Goal: Book appointment/travel/reservation

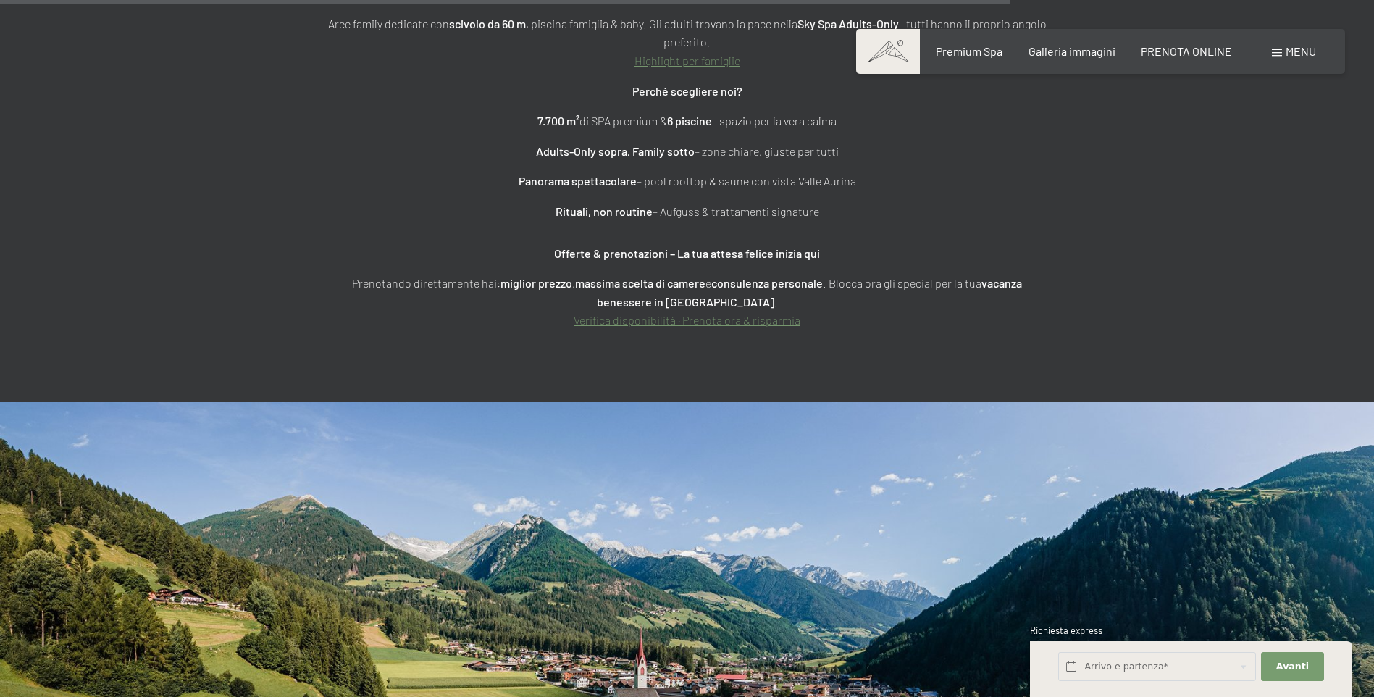
scroll to position [6227, 0]
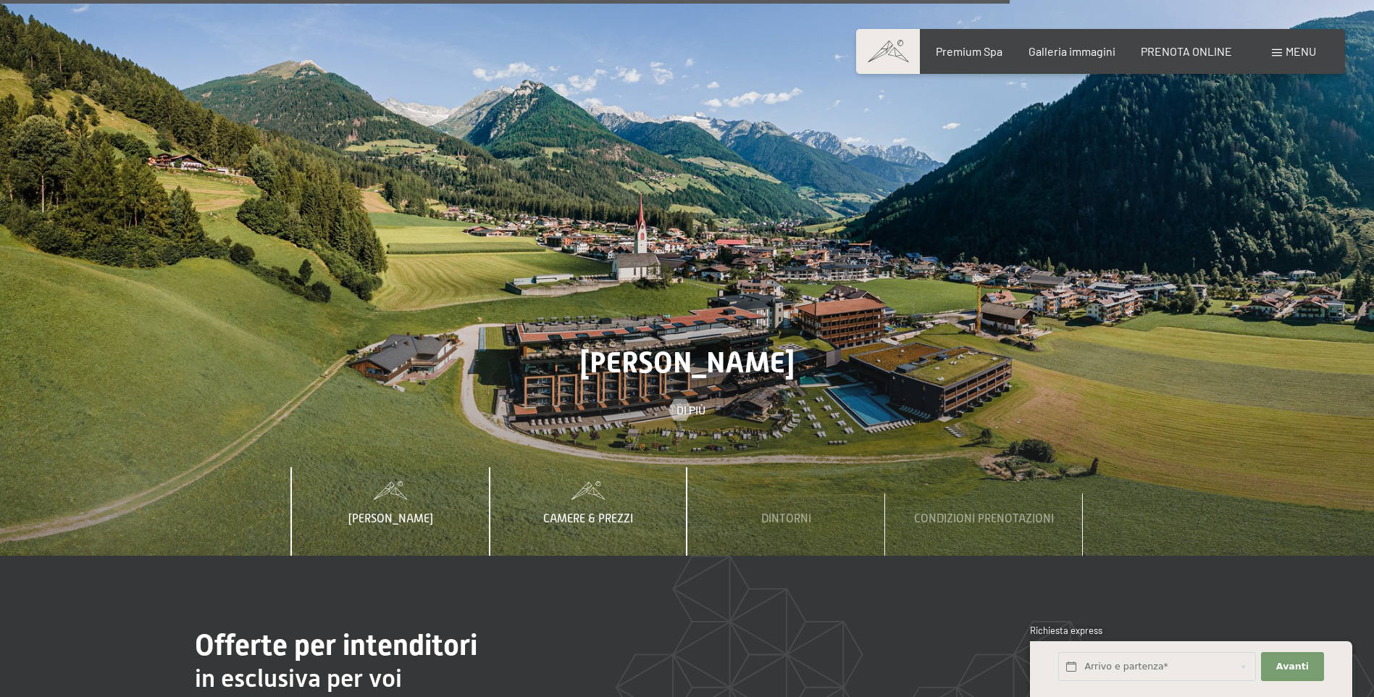
click at [602, 512] on span "Camere & Prezzi" at bounding box center [588, 518] width 90 height 13
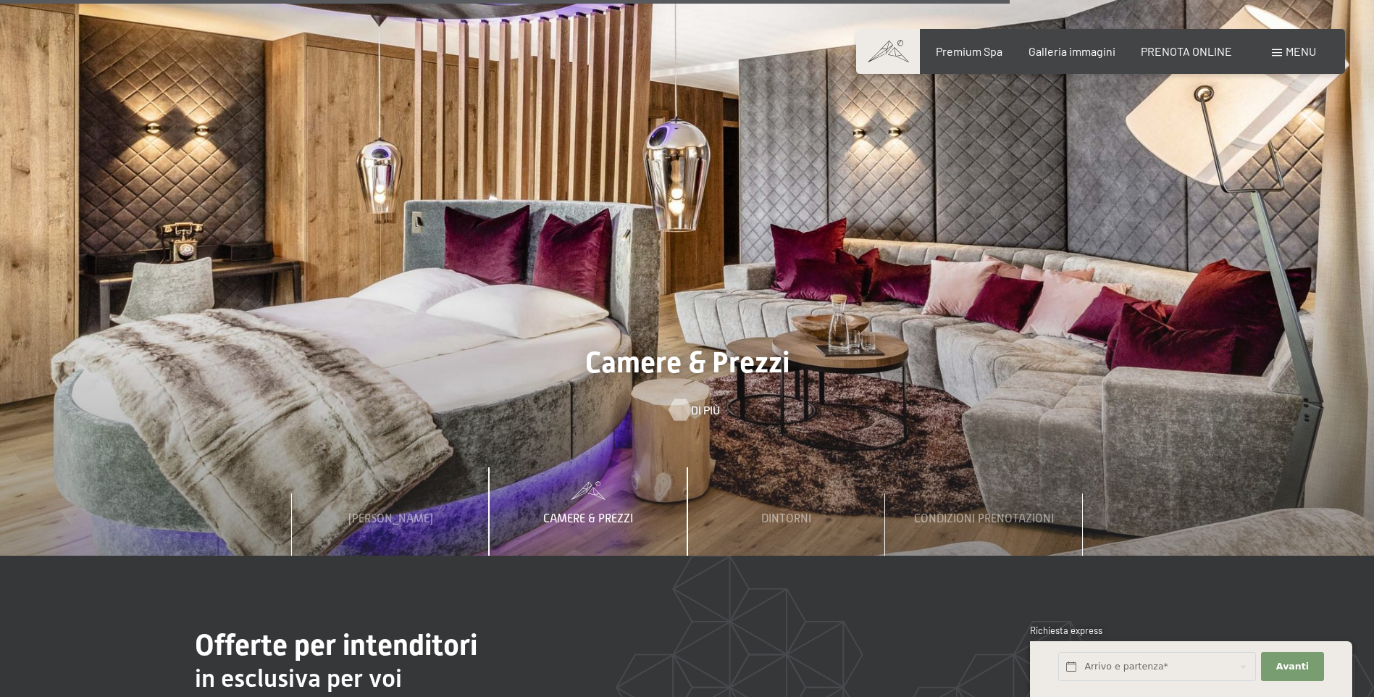
click at [683, 398] on div at bounding box center [679, 409] width 12 height 22
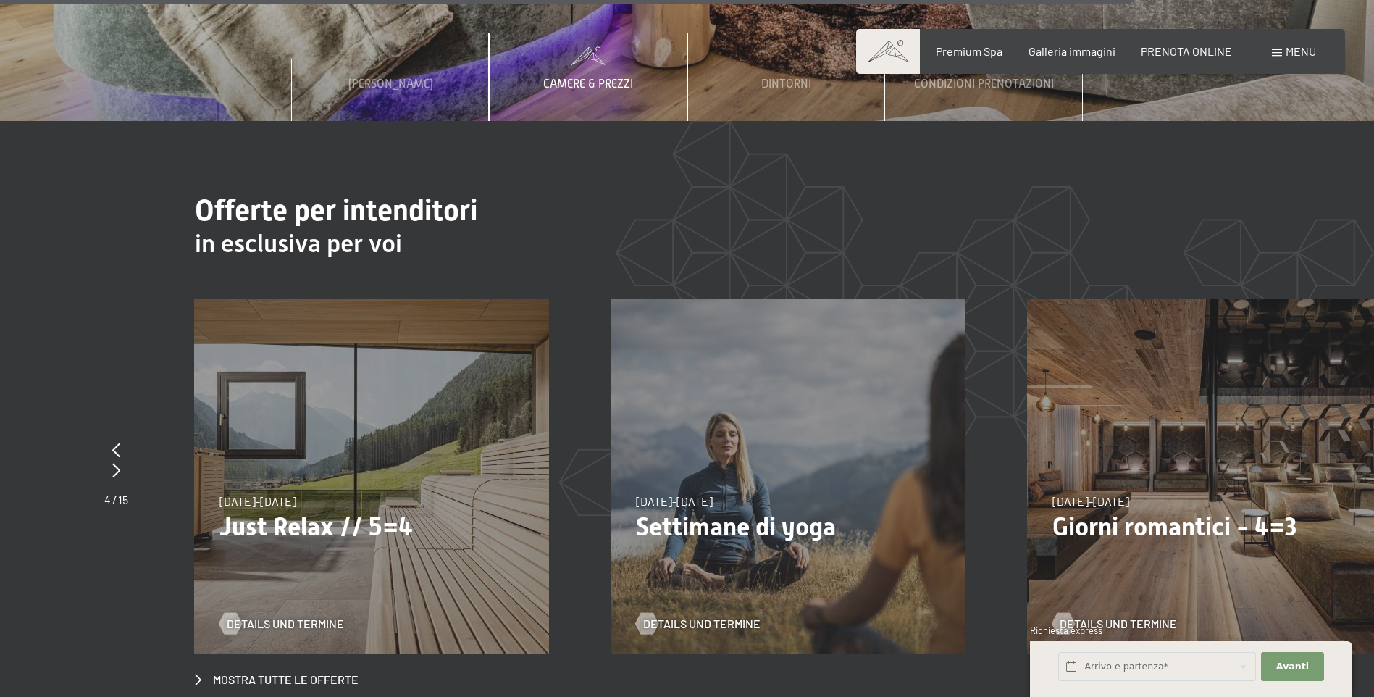
scroll to position [7024, 0]
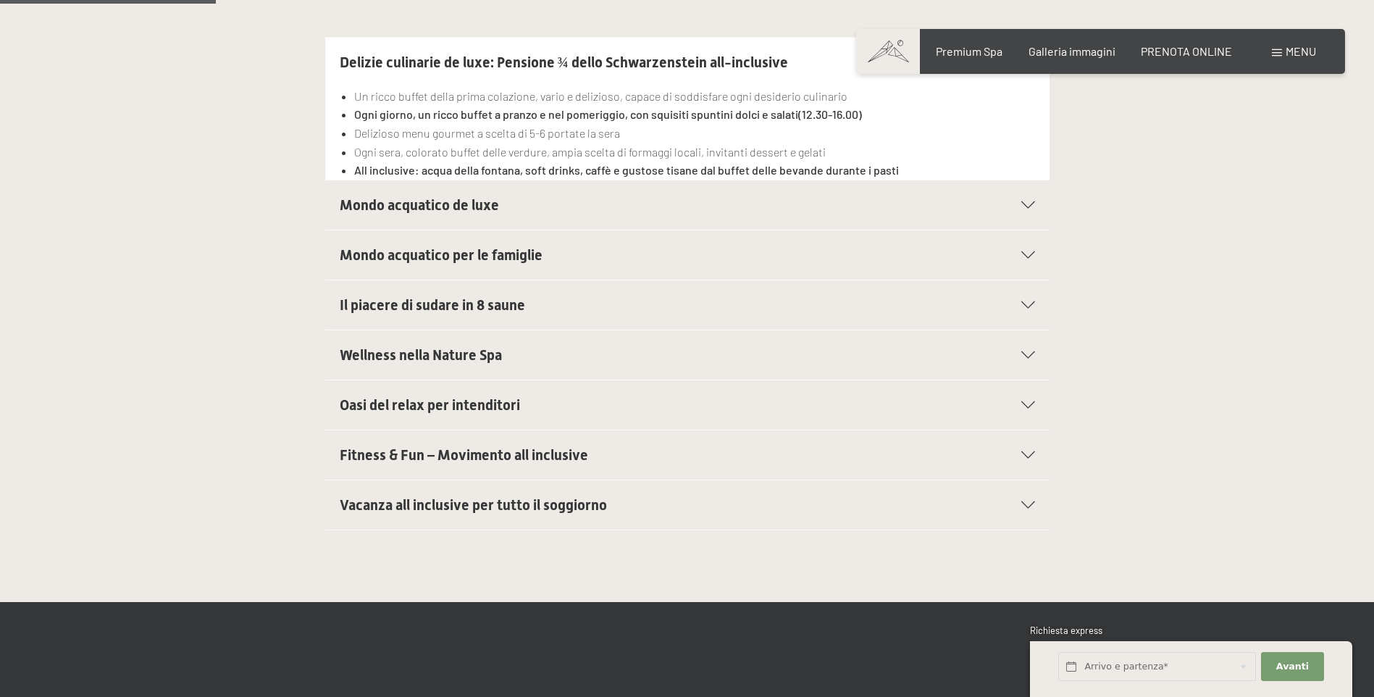
click at [1026, 355] on icon at bounding box center [1028, 354] width 14 height 7
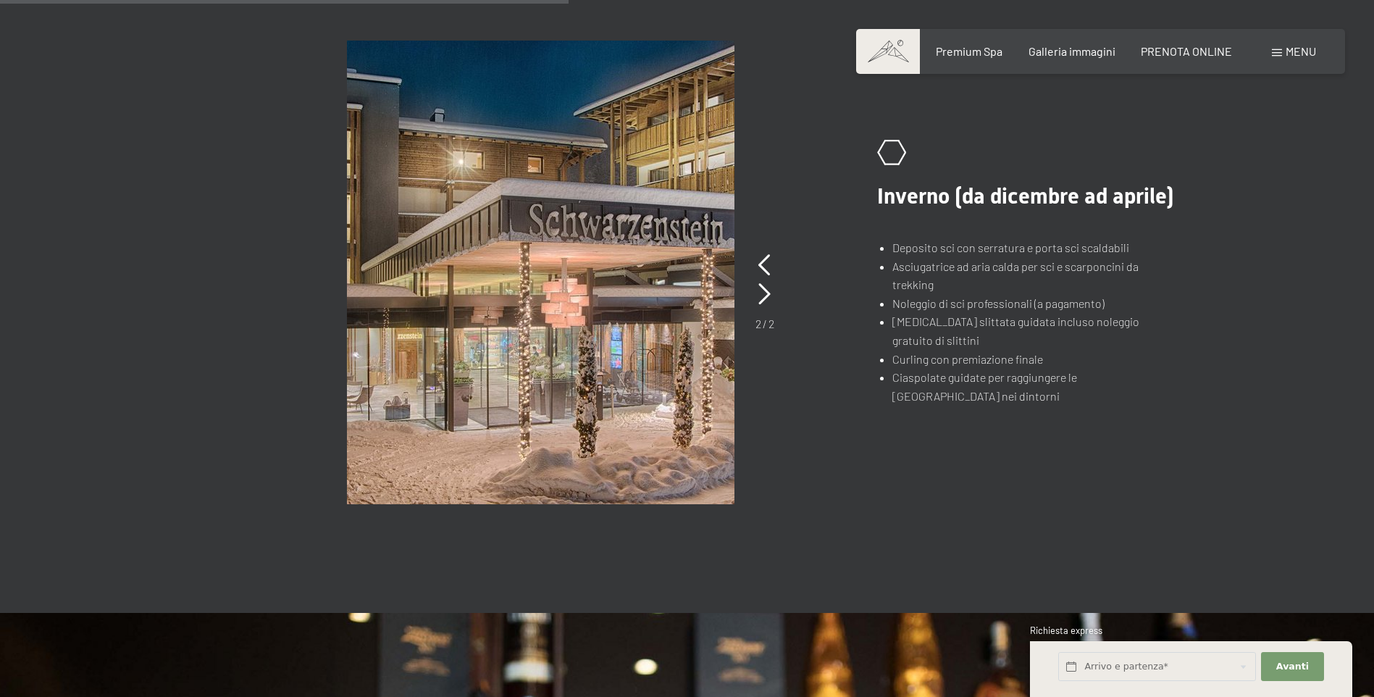
scroll to position [1159, 0]
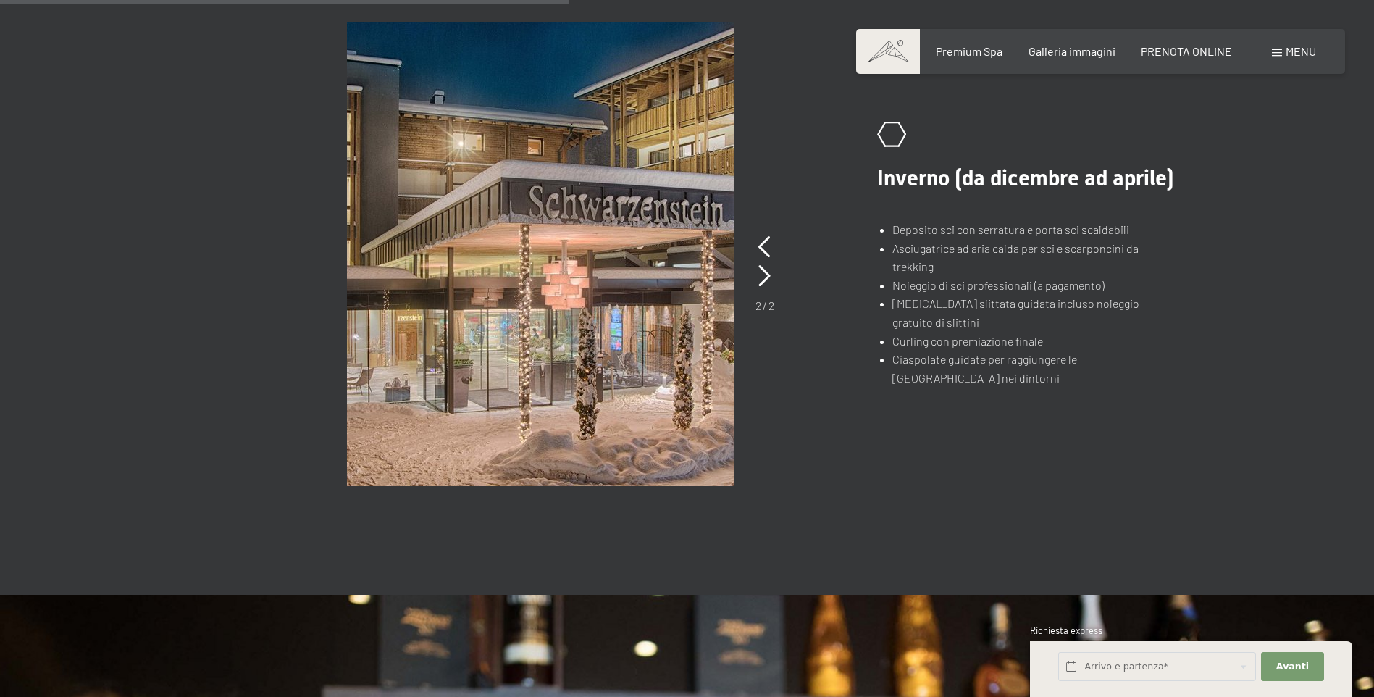
click at [881, 146] on line at bounding box center [881, 141] width 7 height 12
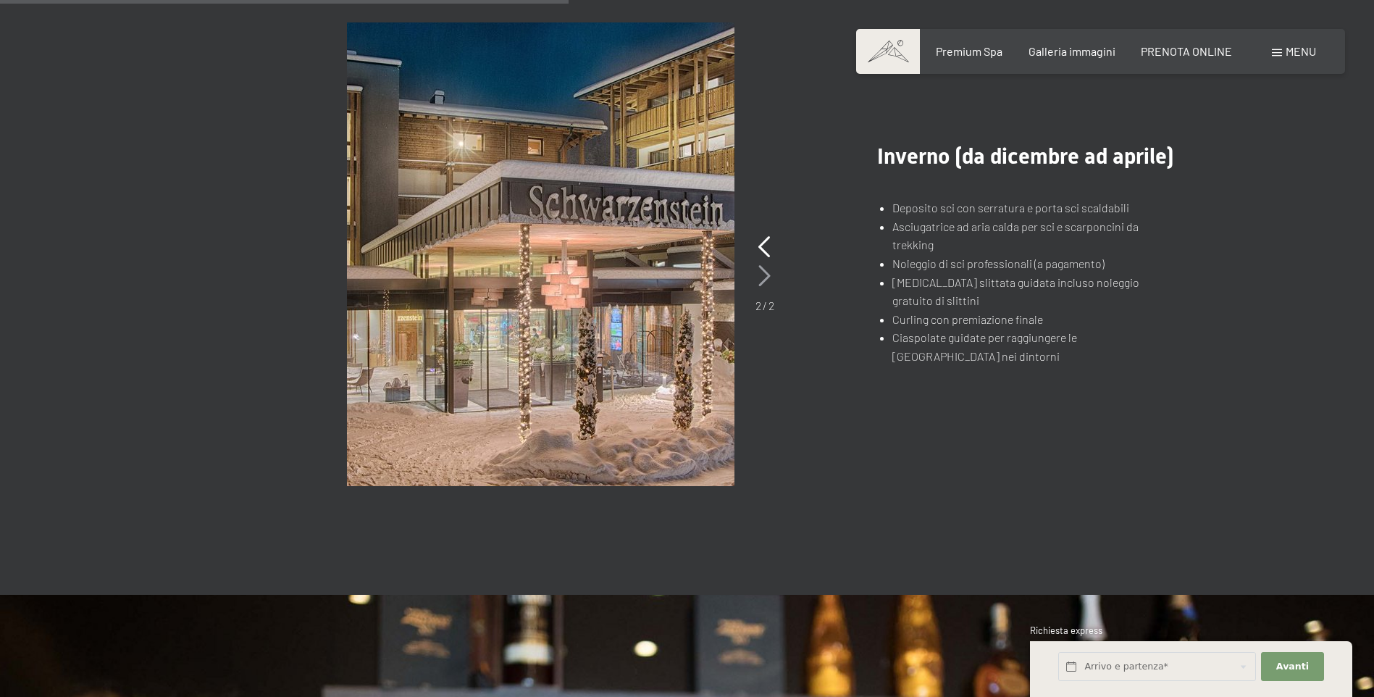
click at [764, 274] on icon at bounding box center [764, 276] width 12 height 22
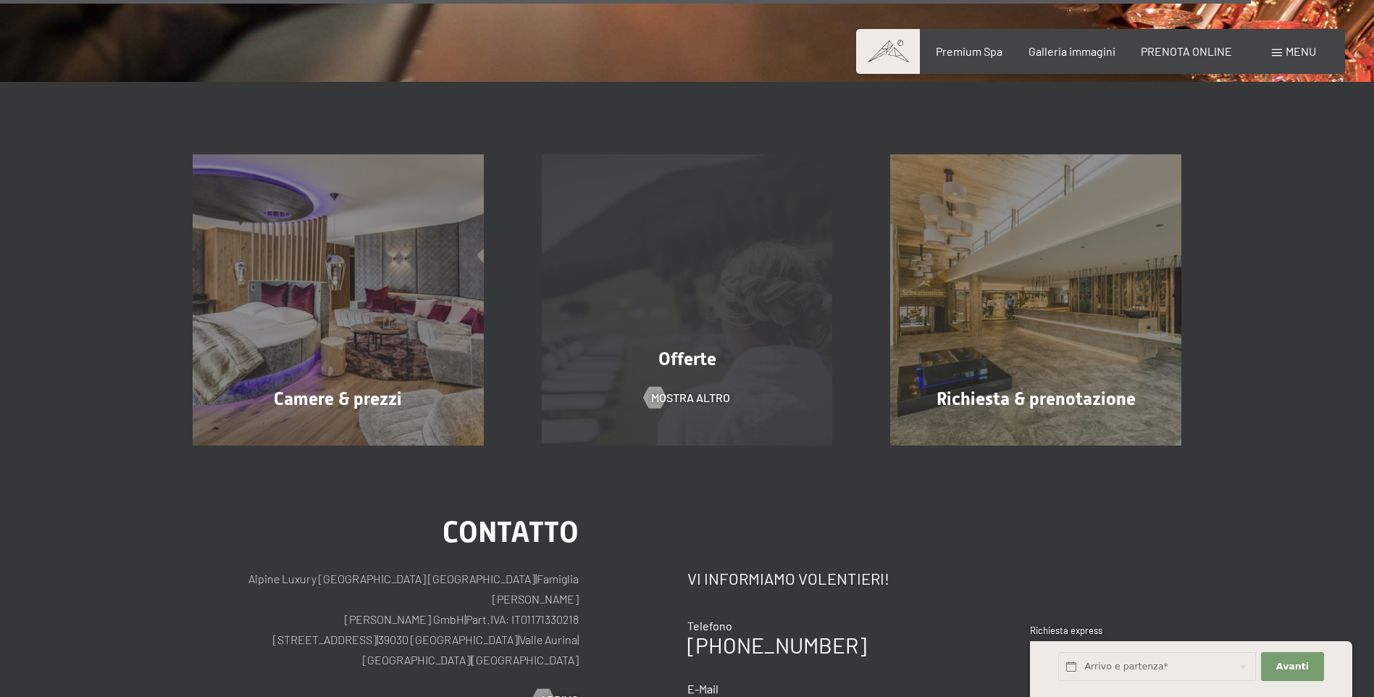
scroll to position [2607, 0]
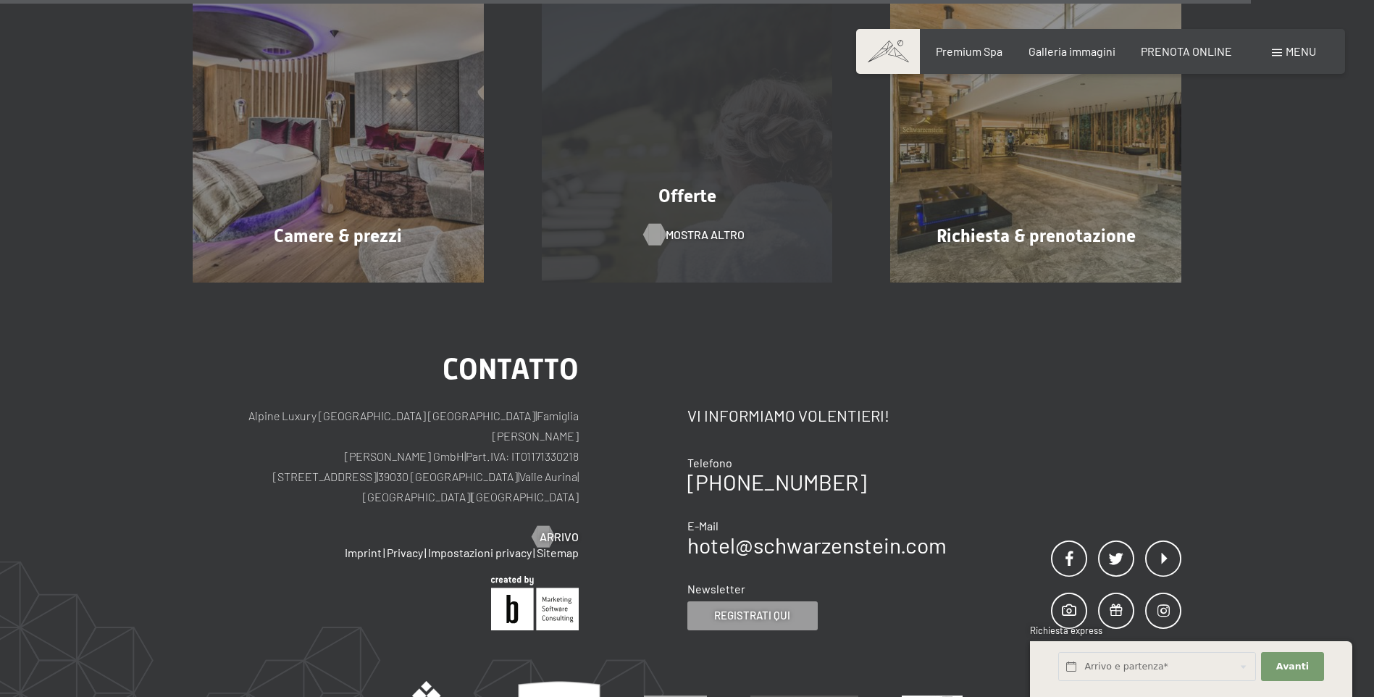
click at [705, 238] on span "mostra altro" at bounding box center [704, 235] width 79 height 16
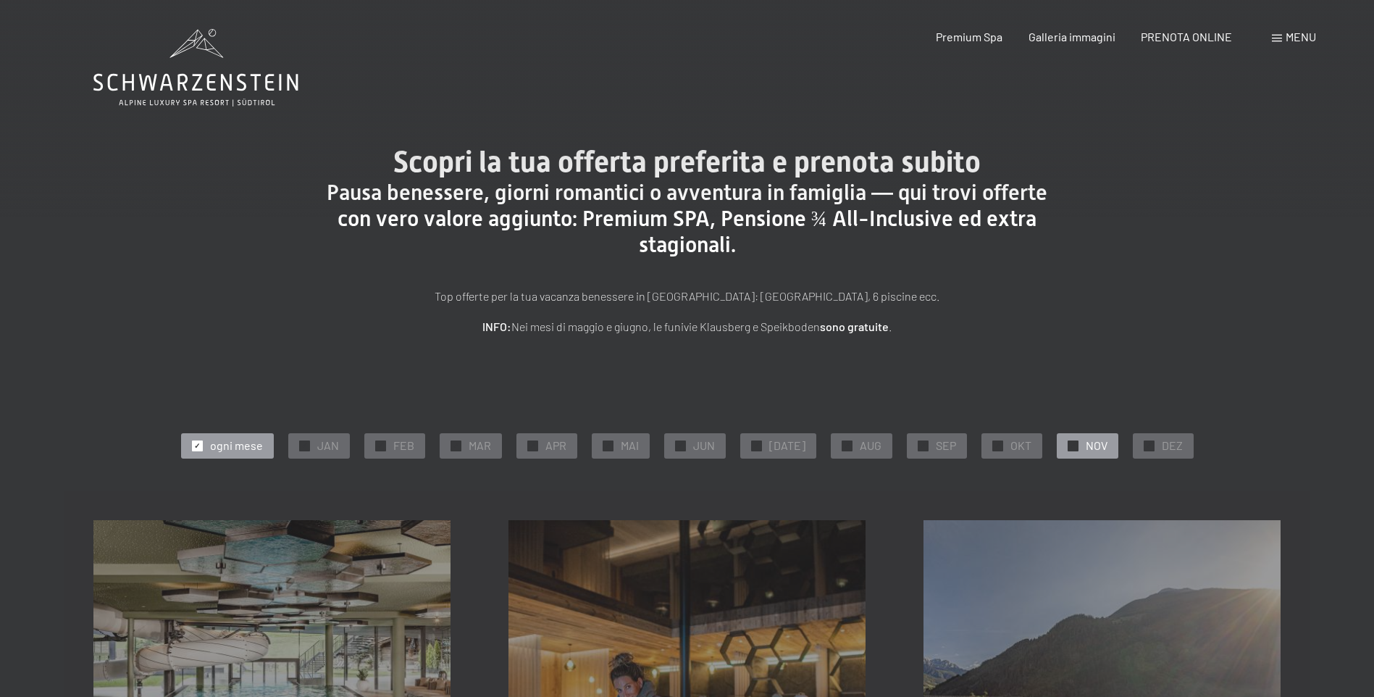
click at [1070, 444] on span "✓" at bounding box center [1073, 445] width 6 height 10
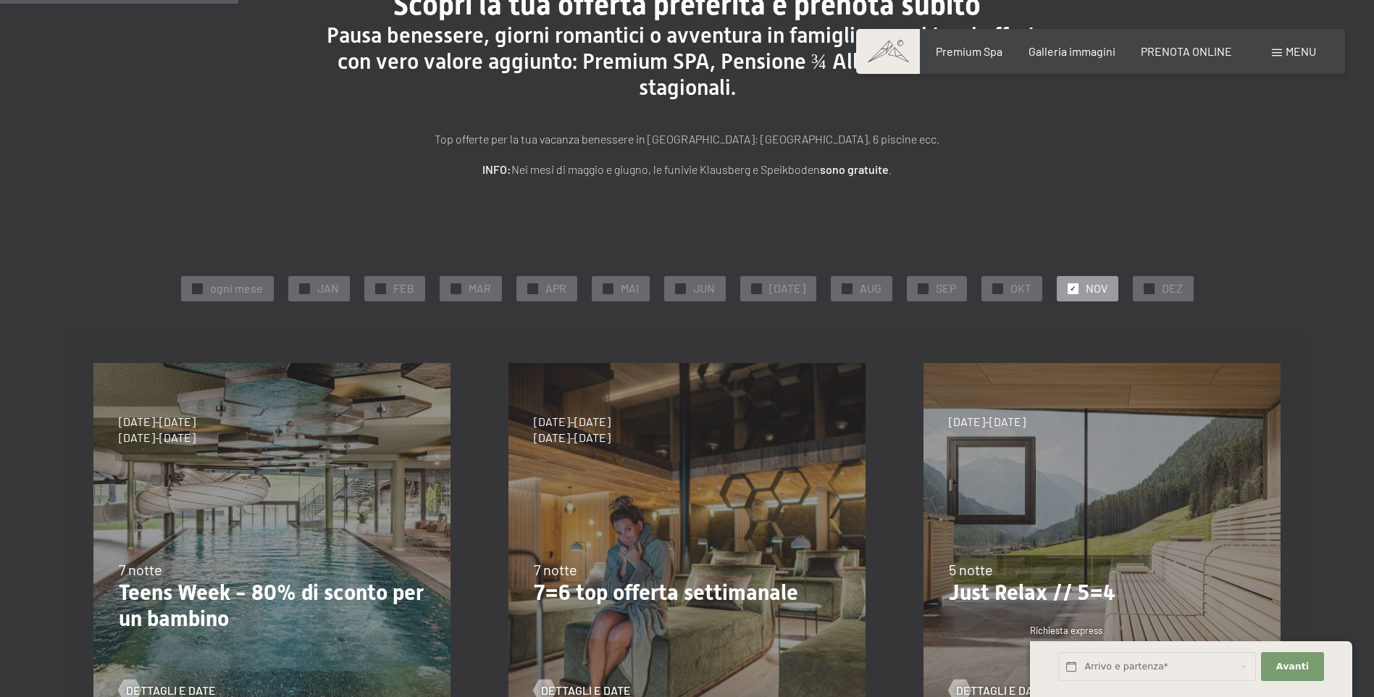
scroll to position [290, 0]
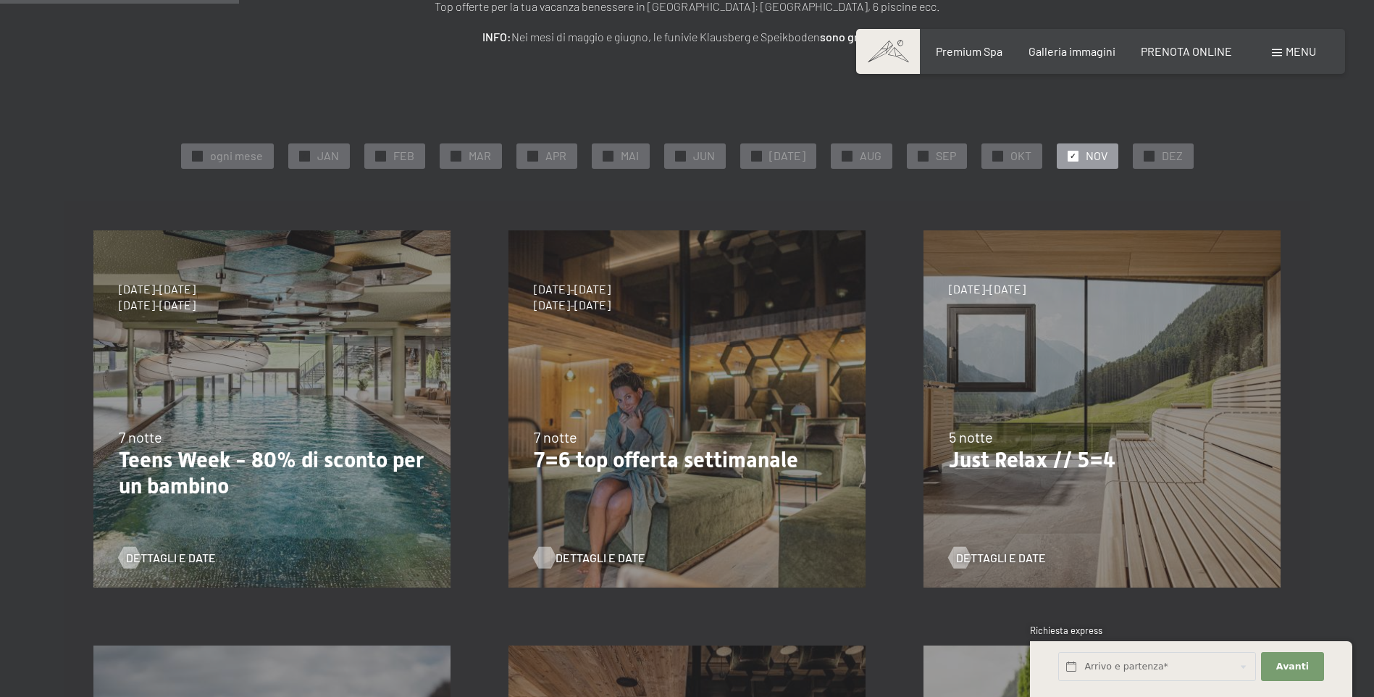
click at [600, 558] on span "Dettagli e Date" at bounding box center [600, 558] width 90 height 16
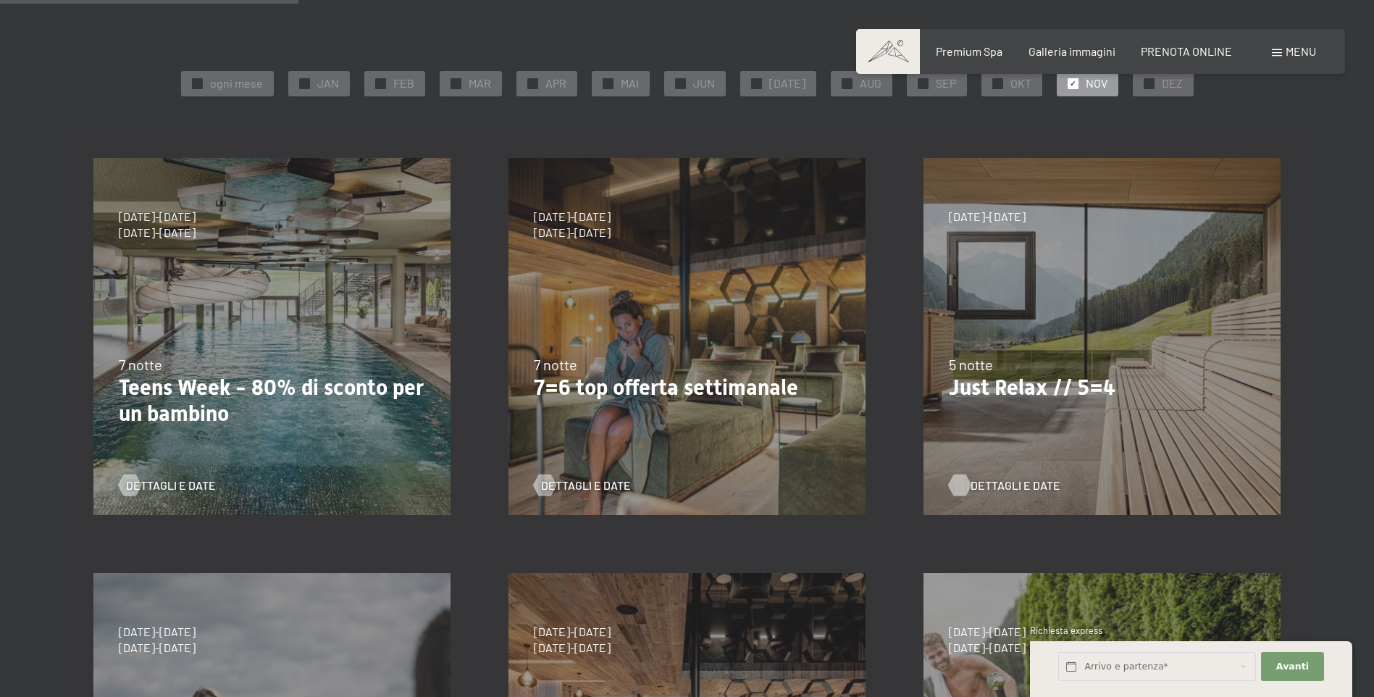
click at [1000, 482] on span "Dettagli e Date" at bounding box center [1015, 485] width 90 height 16
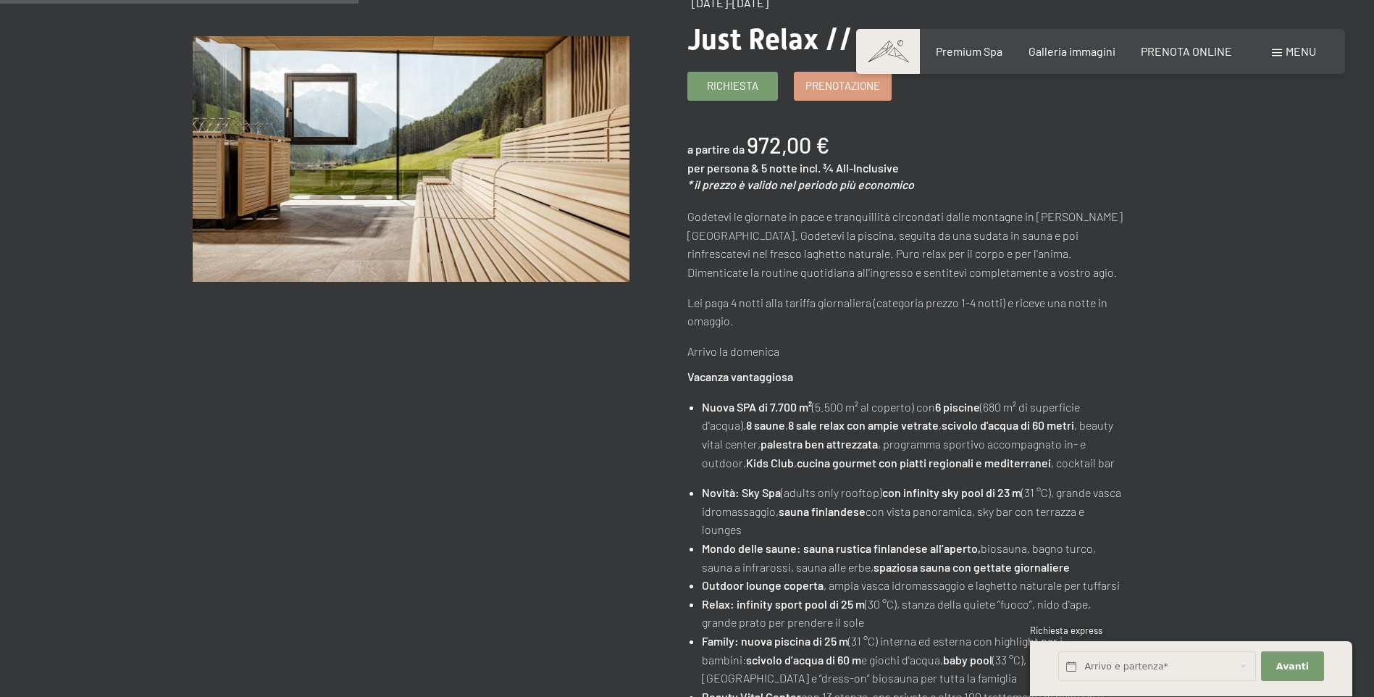
scroll to position [145, 0]
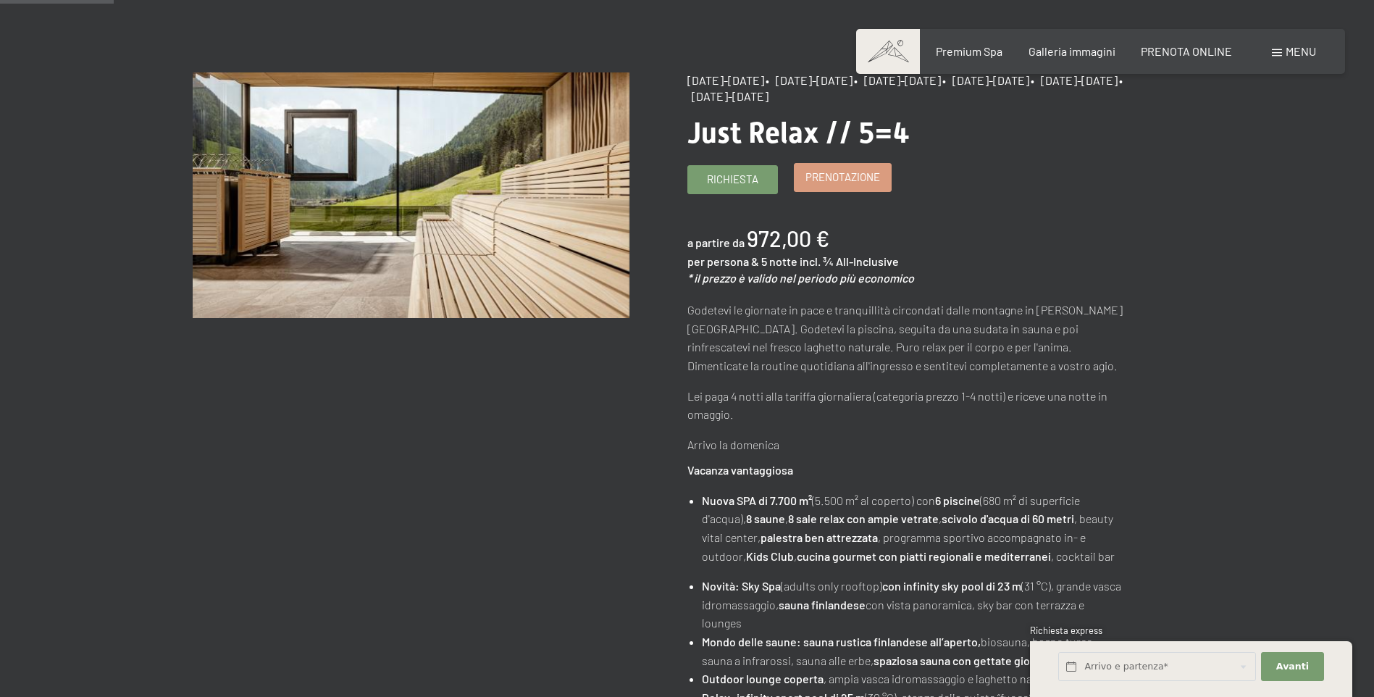
click at [829, 181] on span "Prenotazione" at bounding box center [842, 176] width 75 height 15
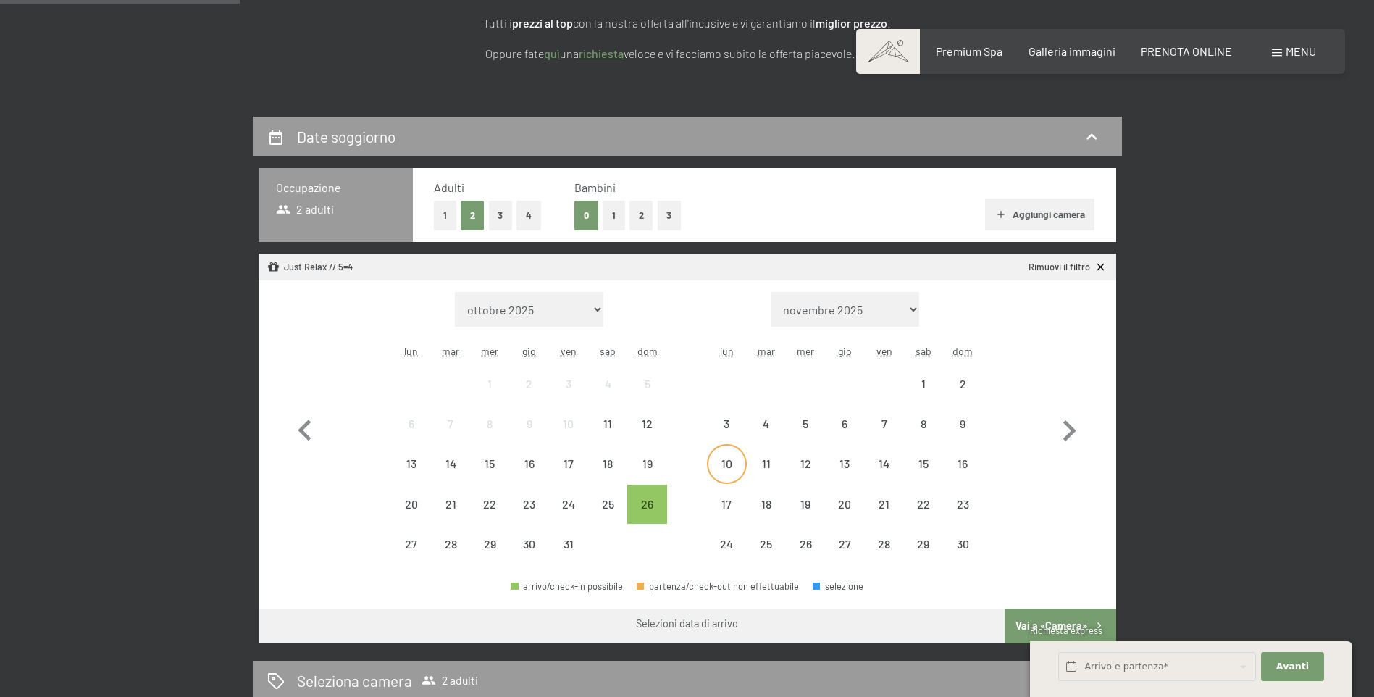
scroll to position [290, 0]
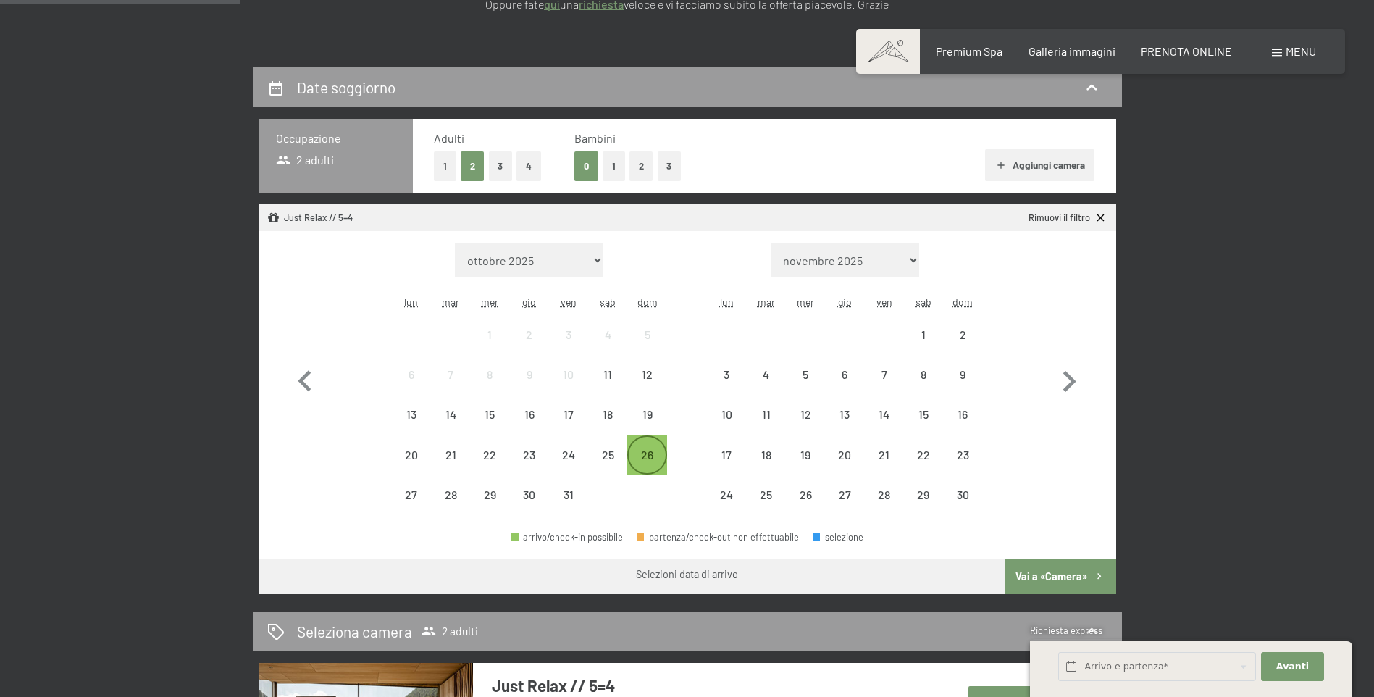
click at [639, 455] on div "26" at bounding box center [647, 467] width 36 height 36
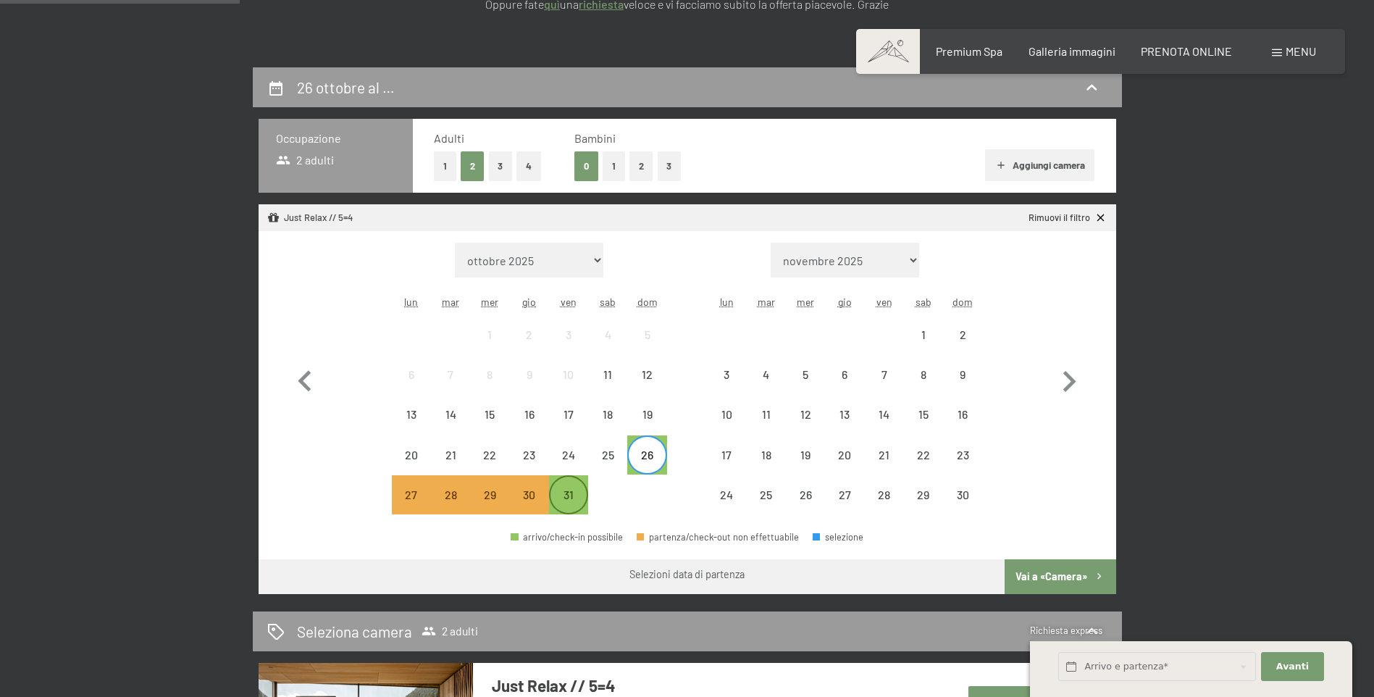
click at [569, 500] on div "31" at bounding box center [568, 507] width 36 height 36
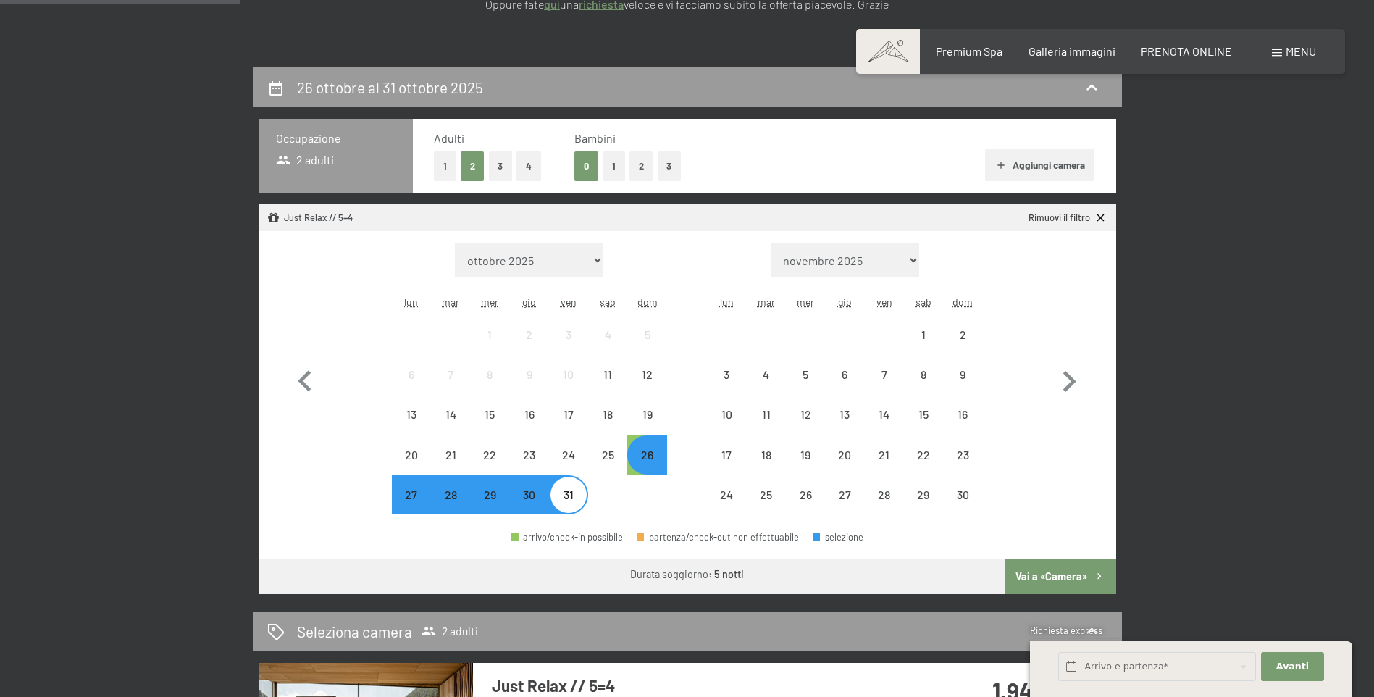
click at [644, 457] on div "26" at bounding box center [647, 467] width 36 height 36
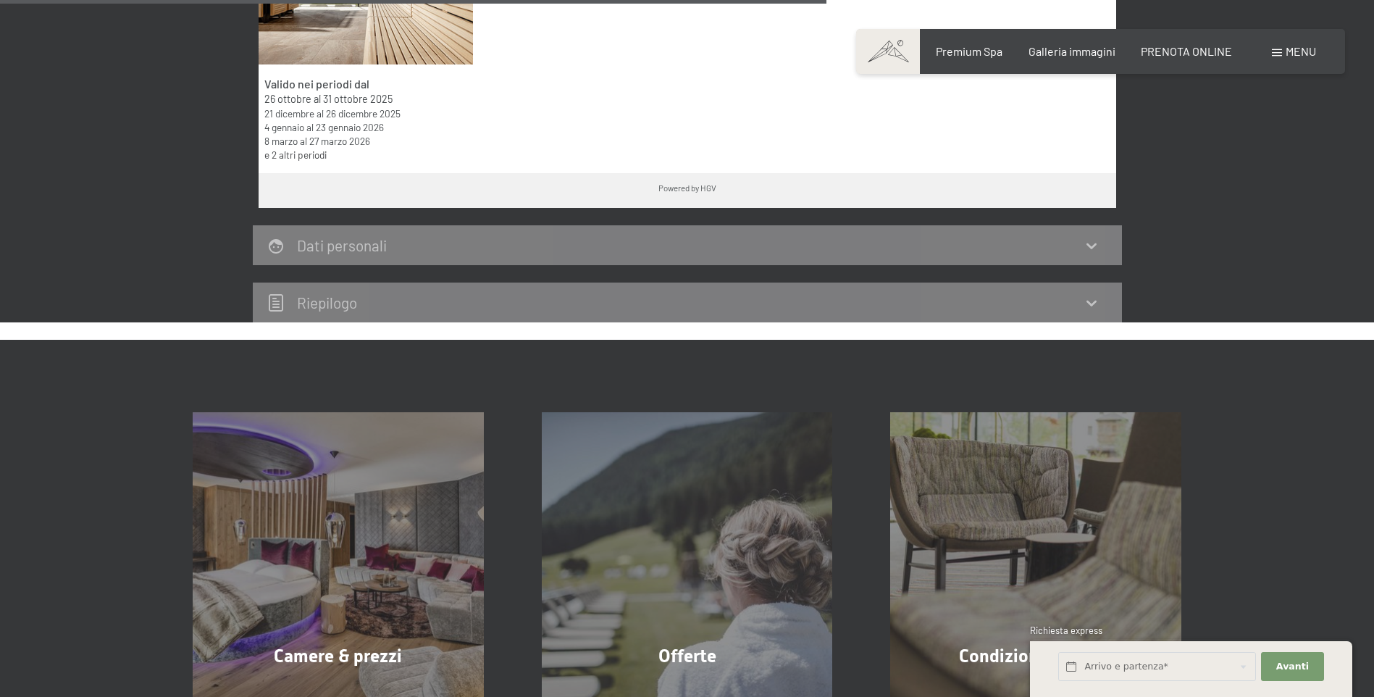
scroll to position [1014, 0]
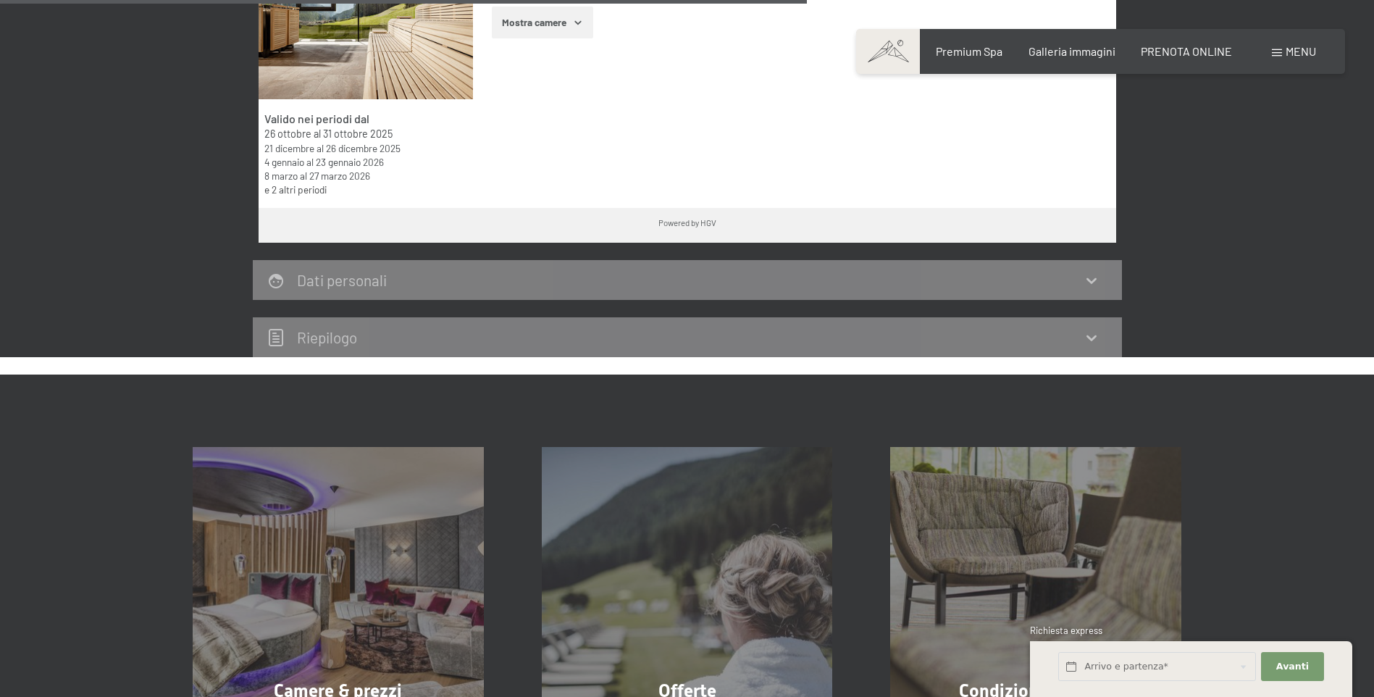
click at [1091, 285] on icon at bounding box center [1091, 280] width 17 height 17
click at [1091, 280] on icon at bounding box center [1091, 280] width 17 height 17
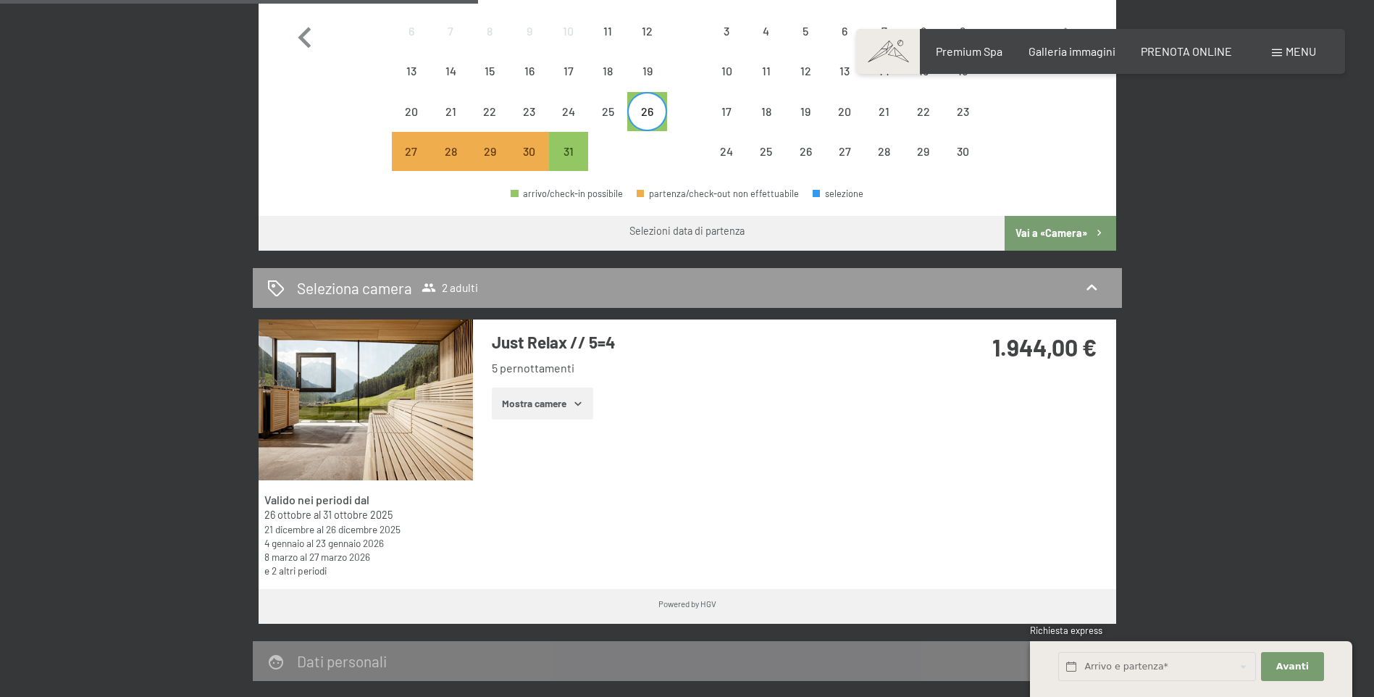
scroll to position [652, 0]
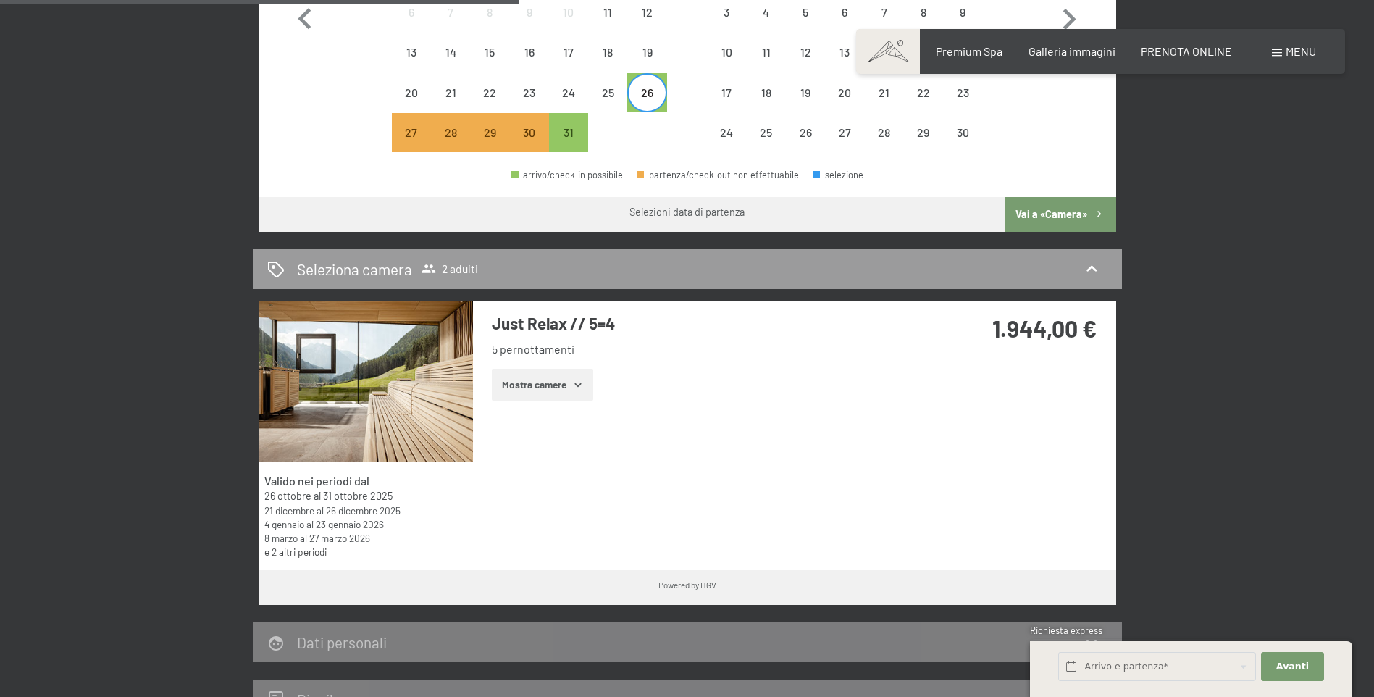
click at [579, 387] on span "Consenso marketing*" at bounding box center [602, 390] width 109 height 14
click at [541, 387] on input "Consenso marketing*" at bounding box center [533, 390] width 14 height 14
click at [574, 385] on span "Consenso marketing*" at bounding box center [602, 390] width 109 height 14
click at [541, 385] on input "Consenso marketing*" at bounding box center [533, 390] width 14 height 14
click at [541, 386] on label "Consenso marketing*" at bounding box center [599, 390] width 117 height 14
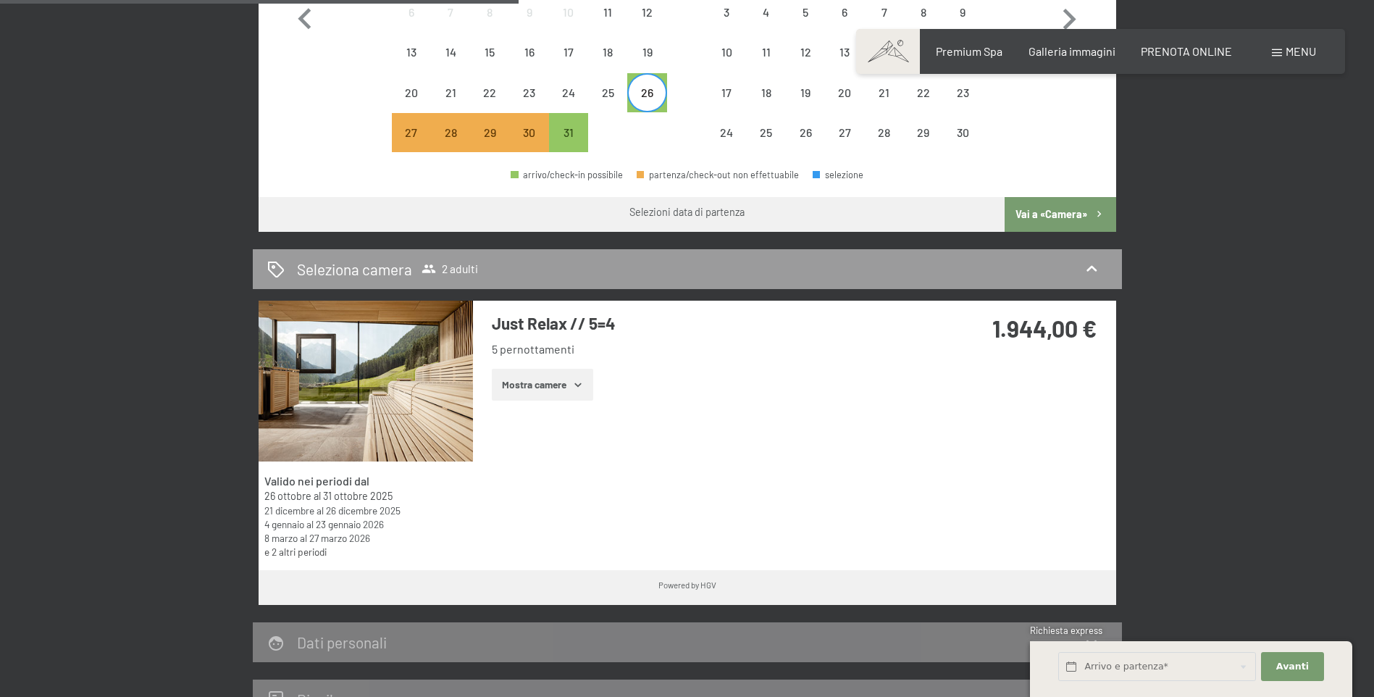
click at [541, 386] on input "Consenso marketing*" at bounding box center [533, 390] width 14 height 14
checkbox input "false"
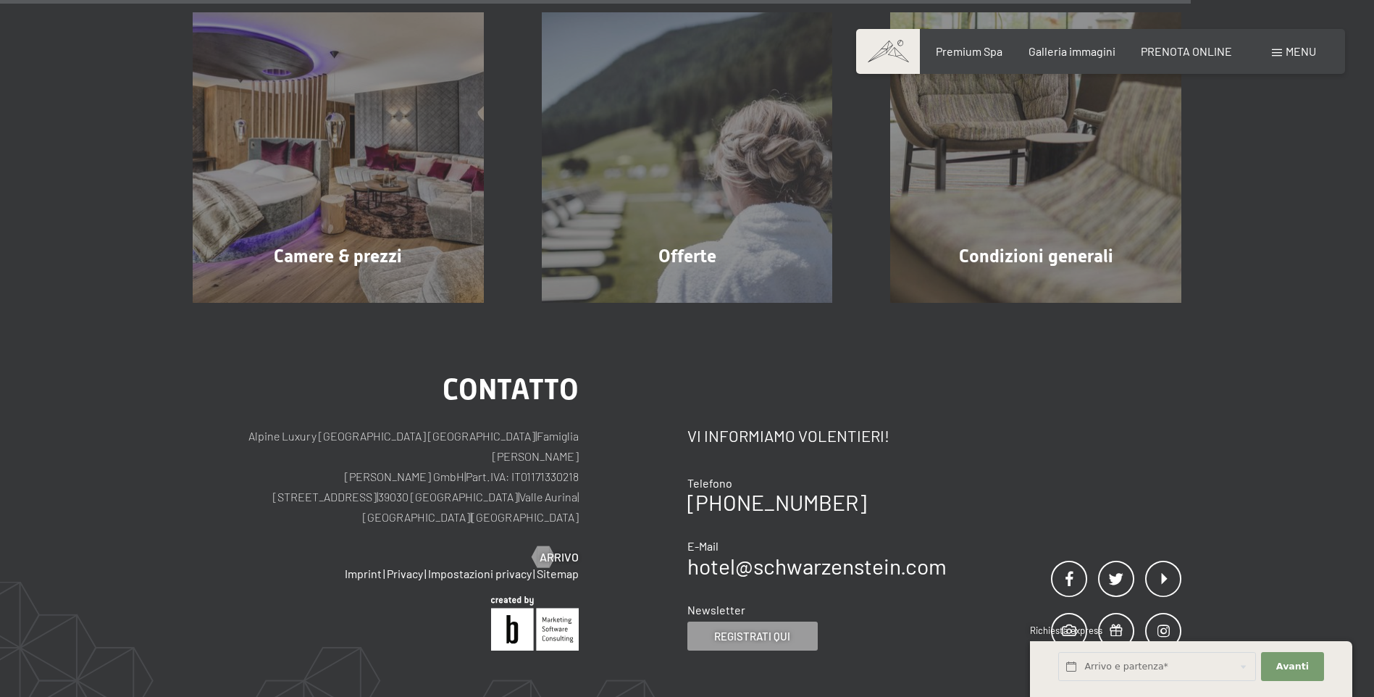
scroll to position [1665, 0]
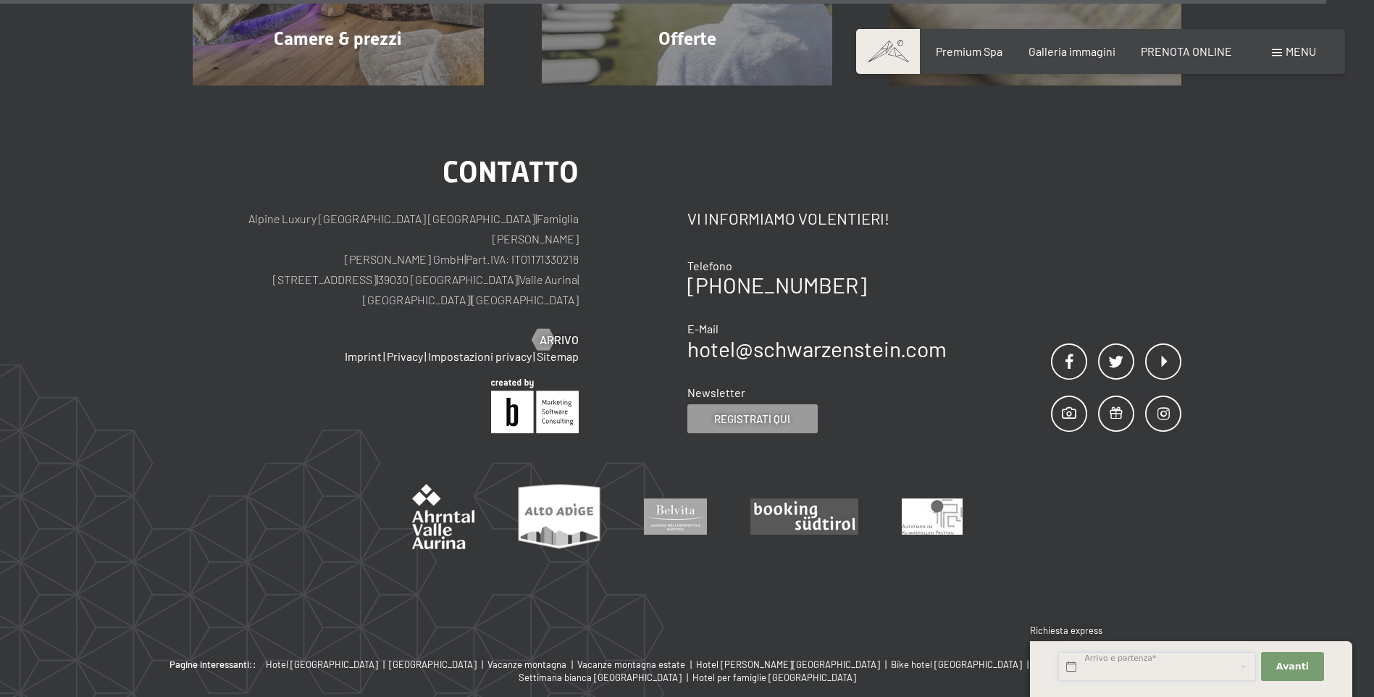
click at [1177, 663] on input "text" at bounding box center [1157, 667] width 198 height 30
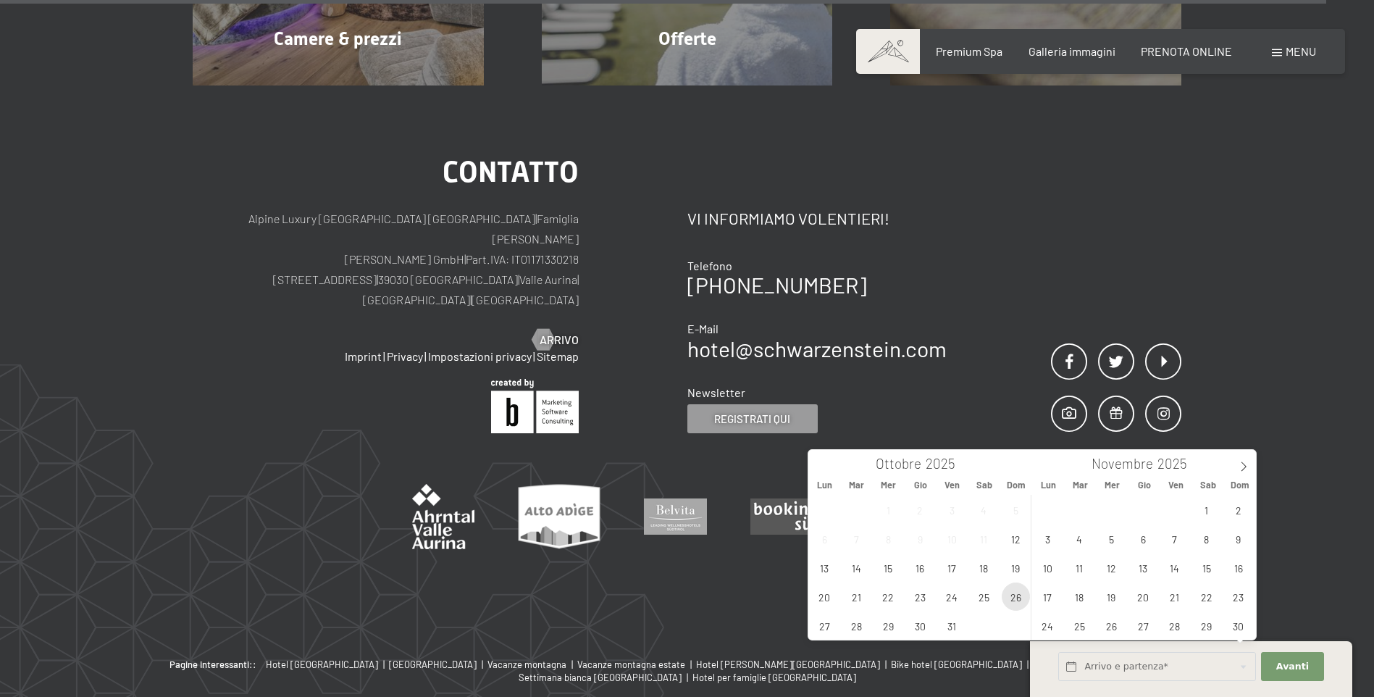
click at [1009, 599] on span "26" at bounding box center [1015, 596] width 28 height 28
click at [951, 624] on span "31" at bounding box center [952, 625] width 28 height 28
type input "Dom. 26/10/2025 - Ven. 31/10/2025"
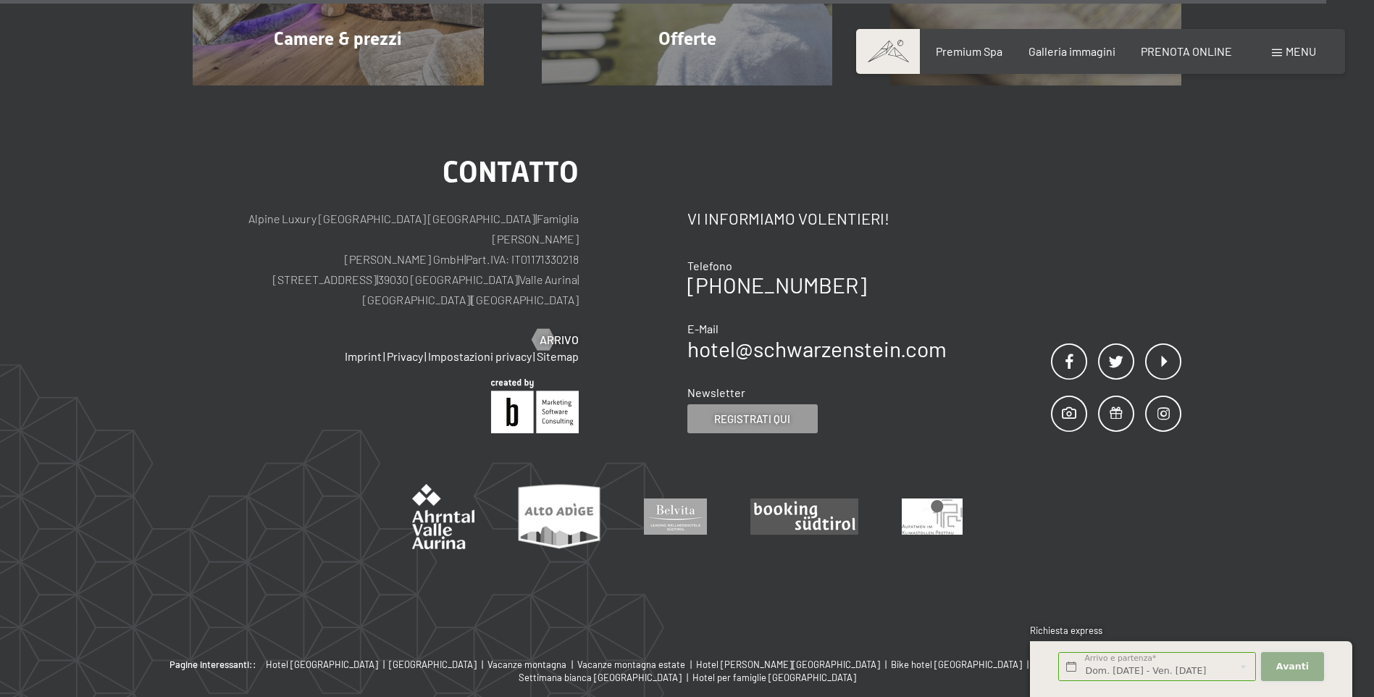
click at [1286, 675] on button "Avanti Nascondere i campi dell'indirizzo" at bounding box center [1292, 667] width 62 height 30
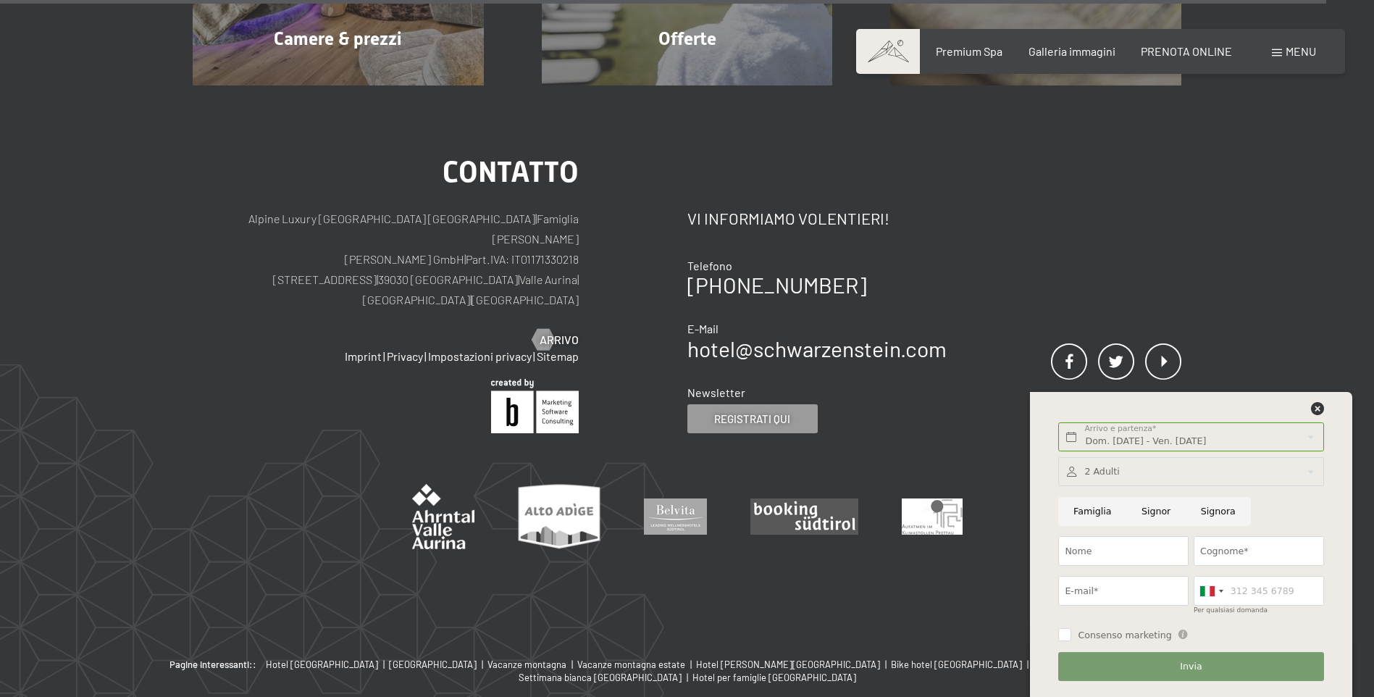
scroll to position [0, 0]
click at [1316, 408] on icon at bounding box center [1317, 408] width 13 height 13
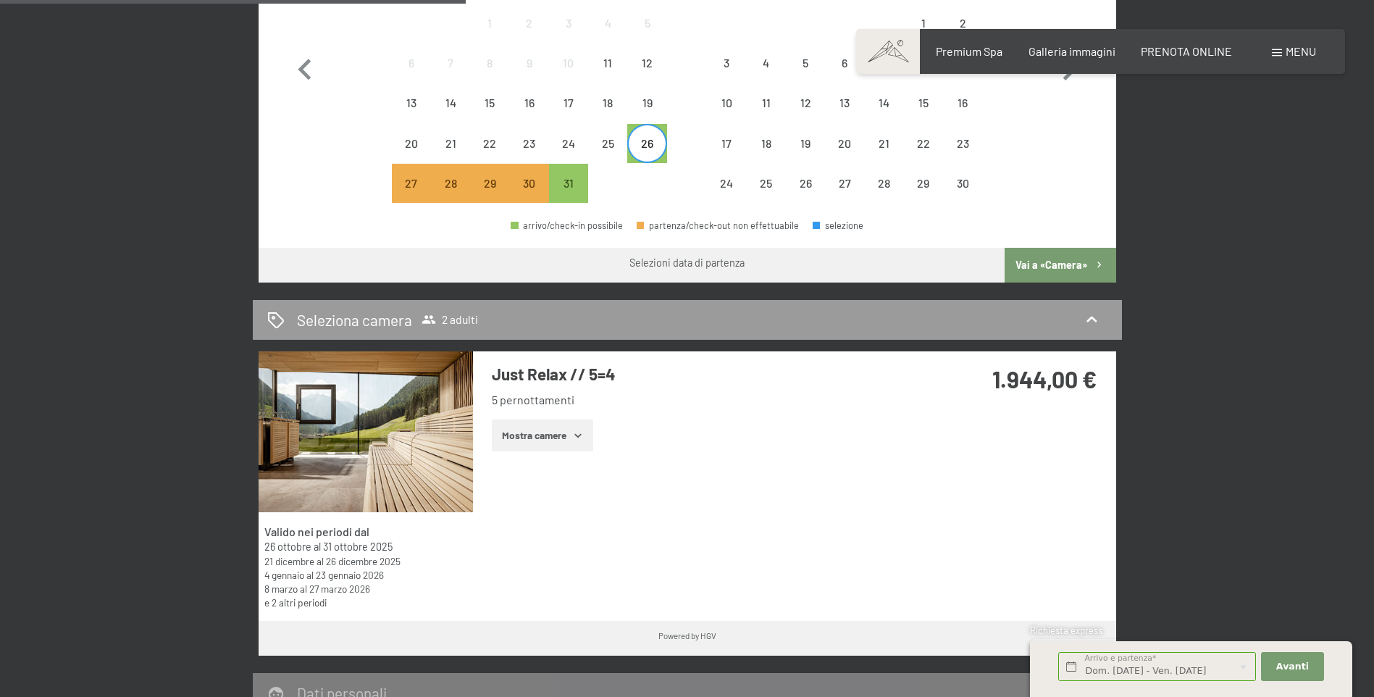
scroll to position [579, 0]
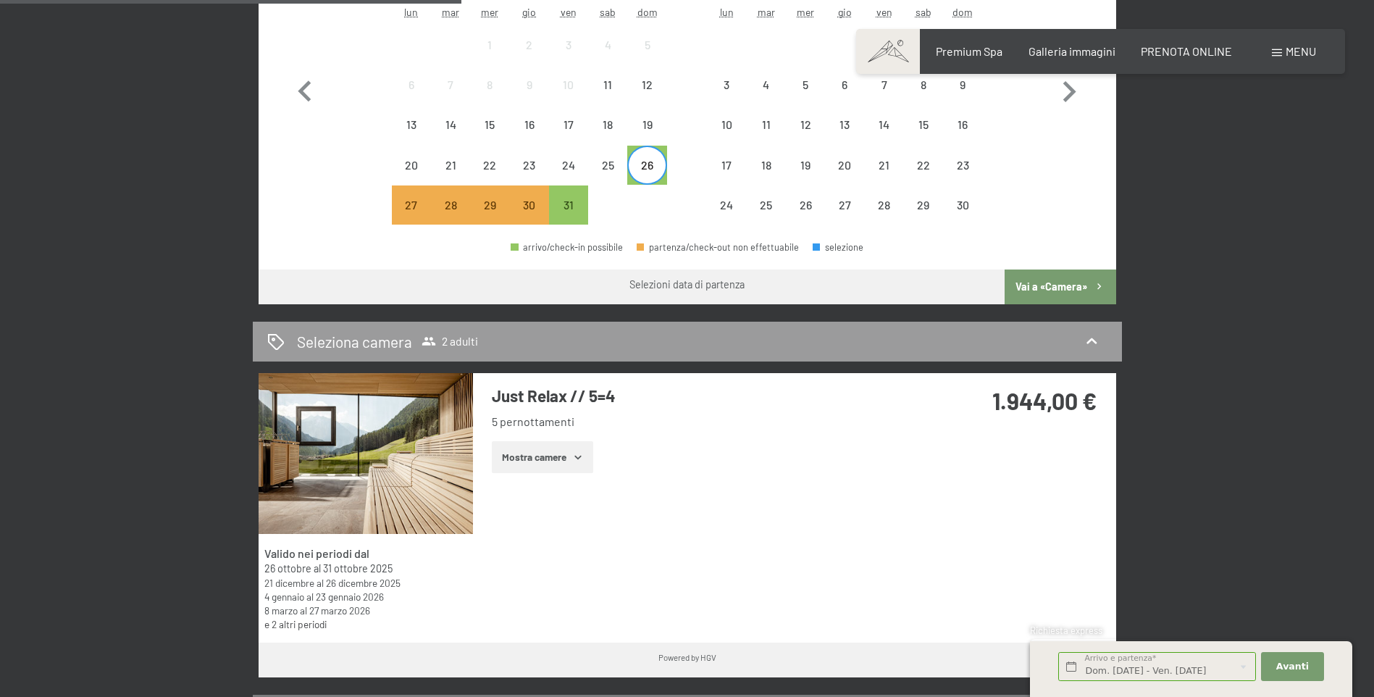
click at [1065, 292] on button "Vai a «Camera»" at bounding box center [1059, 286] width 111 height 35
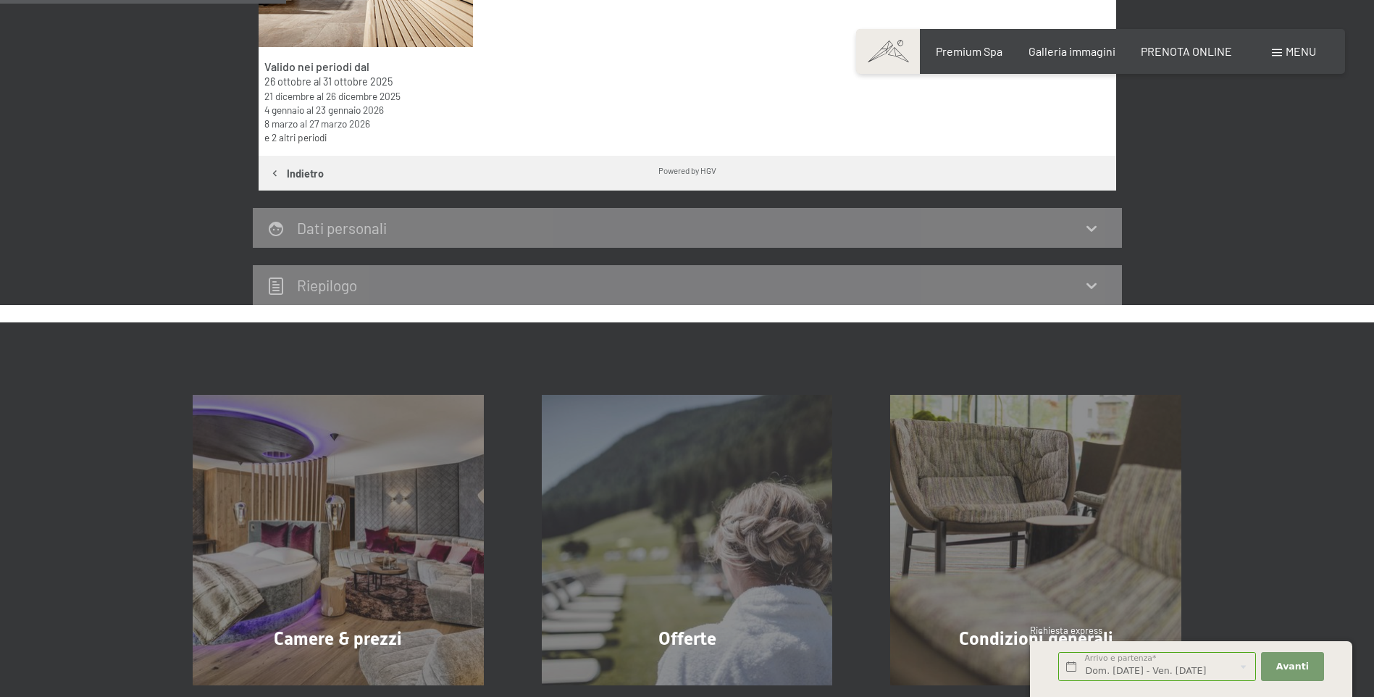
scroll to position [357, 0]
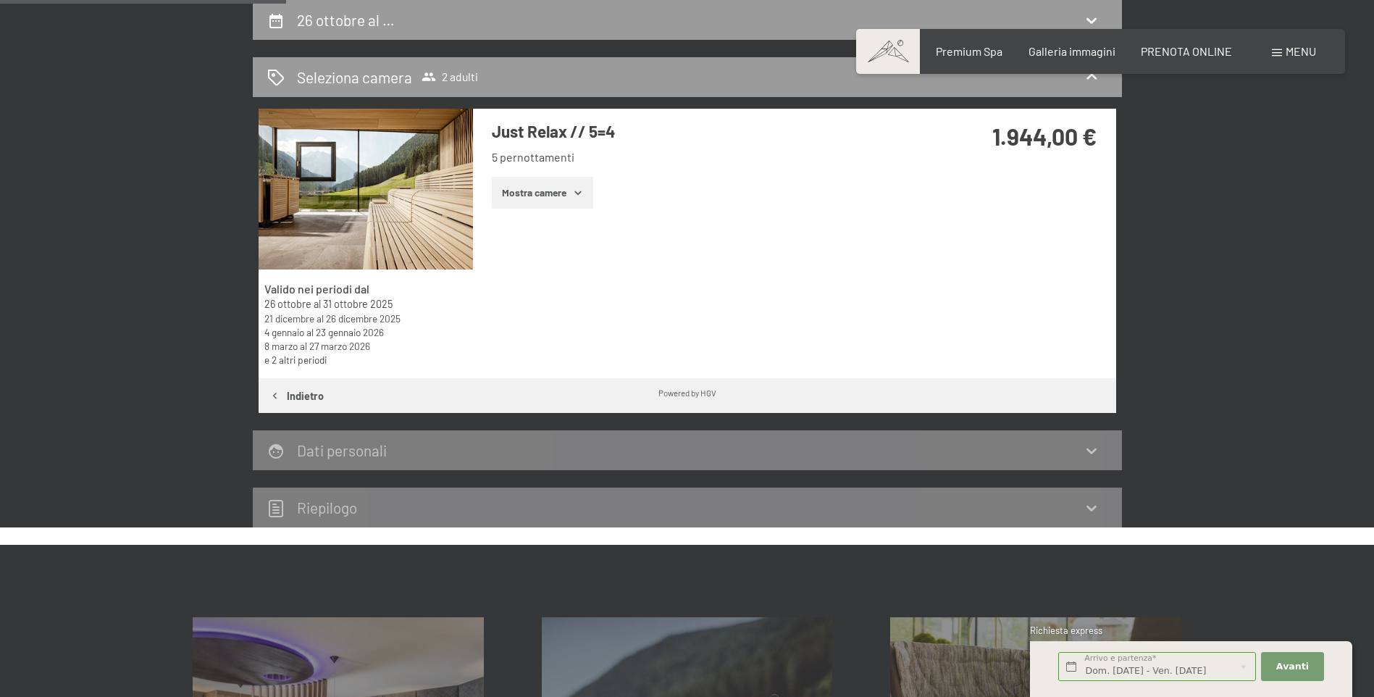
click at [554, 190] on button "Mostra camere" at bounding box center [542, 193] width 101 height 32
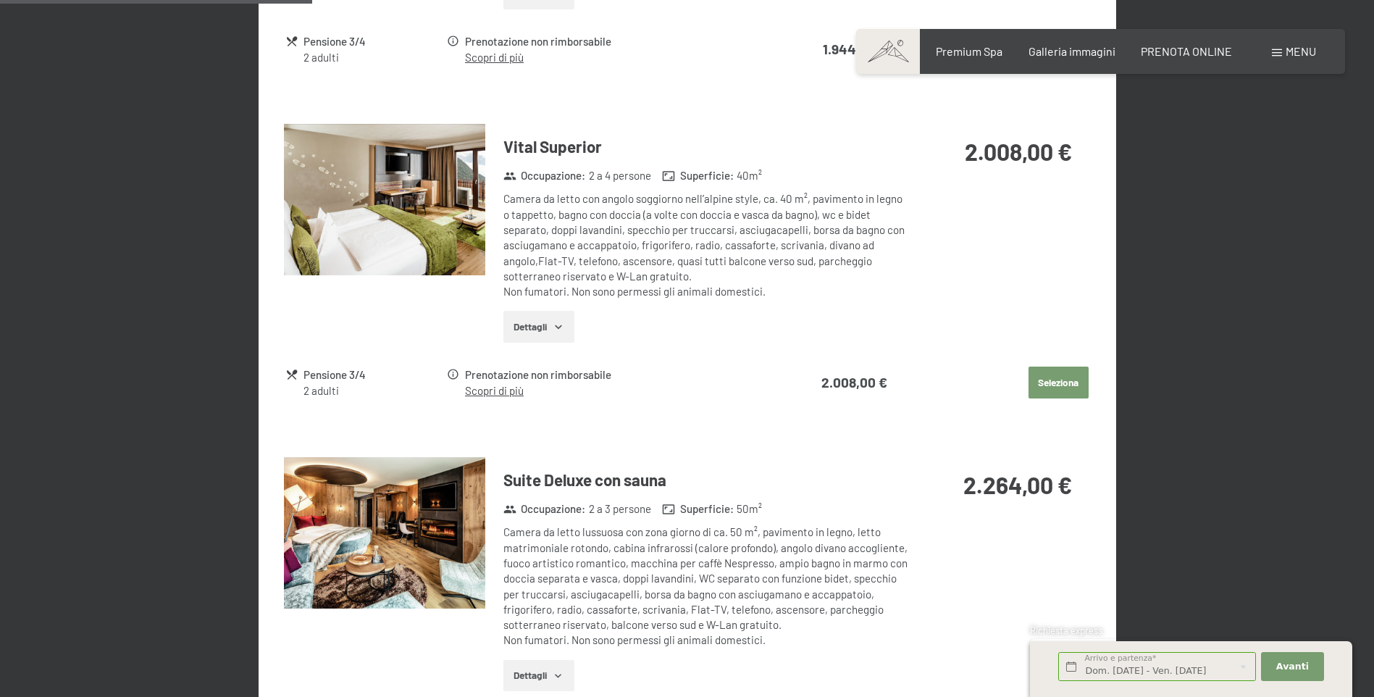
scroll to position [652, 0]
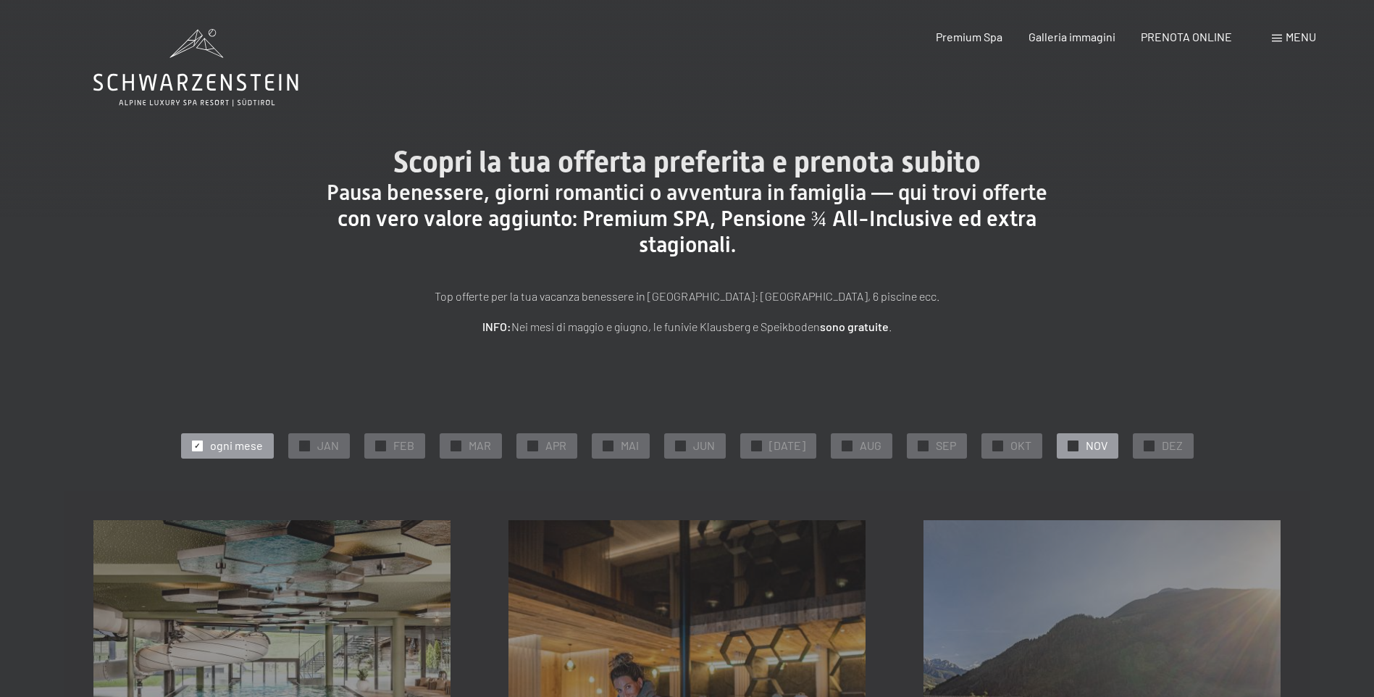
click at [1070, 447] on span "✓" at bounding box center [1073, 445] width 6 height 10
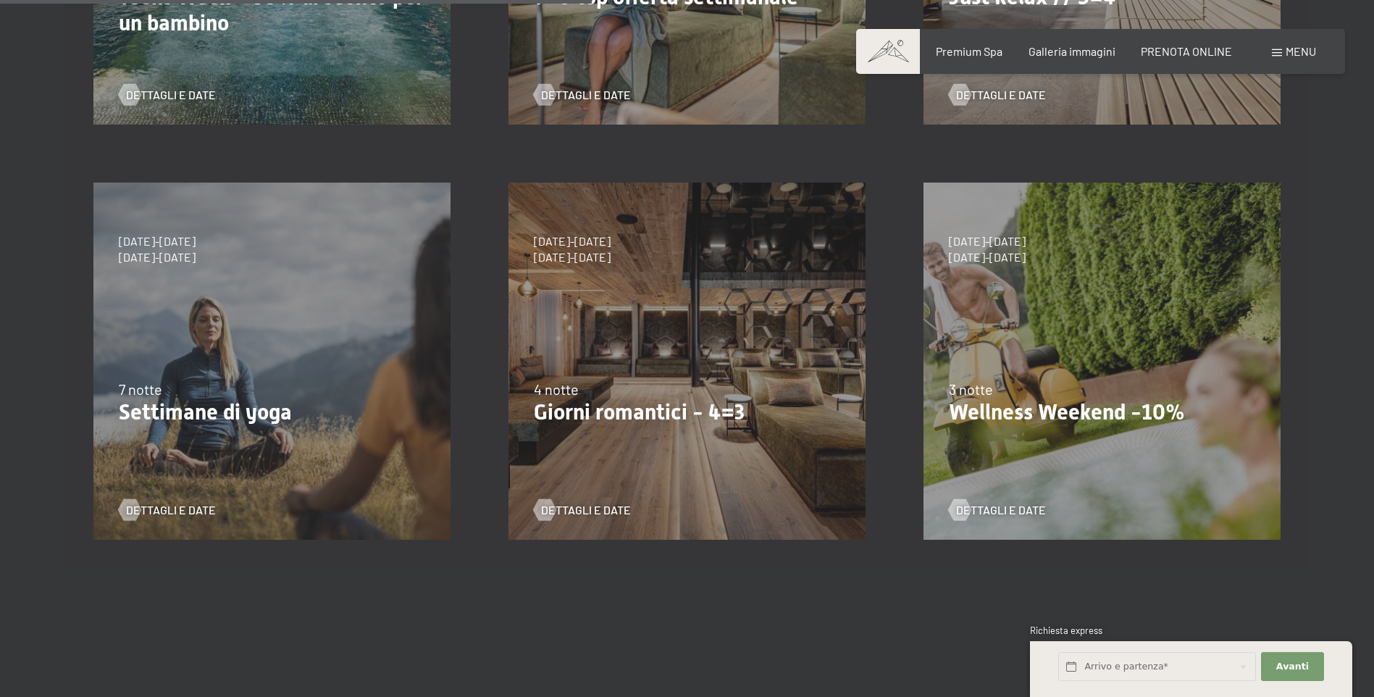
scroll to position [797, 0]
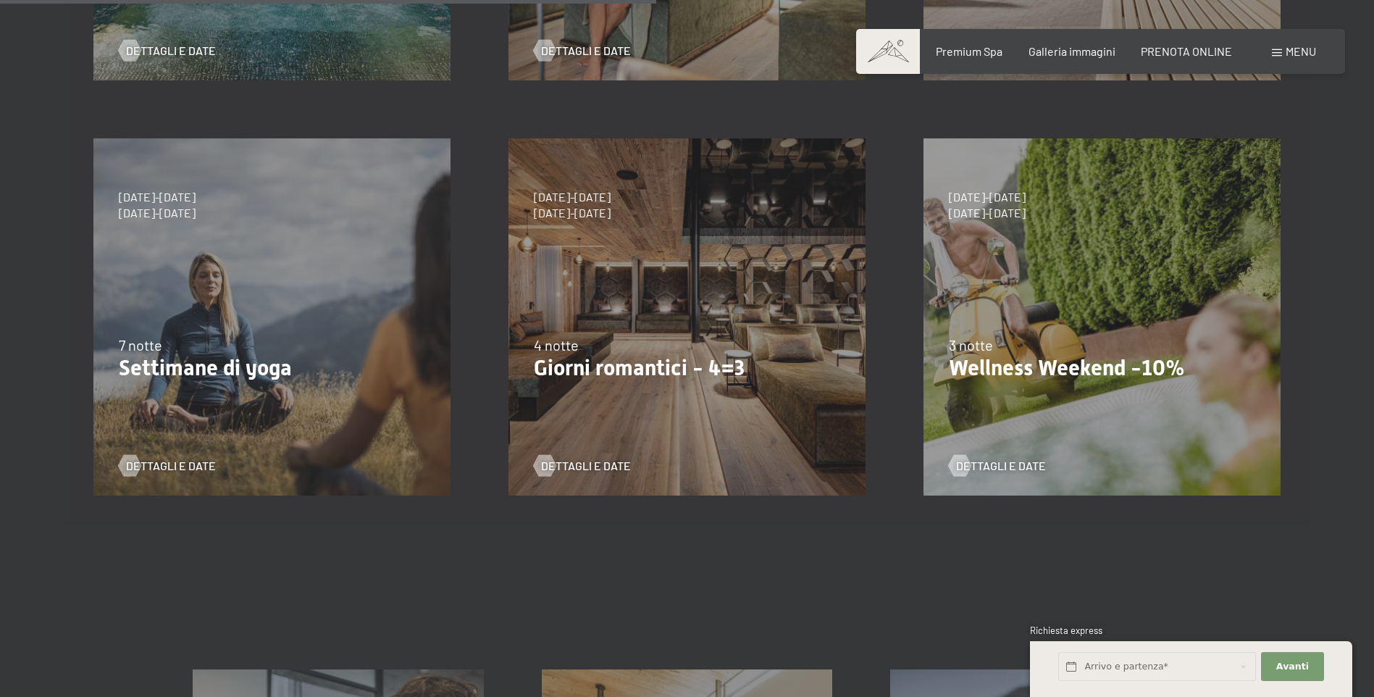
click at [198, 366] on p "Settimane di yoga" at bounding box center [272, 368] width 306 height 26
click at [164, 463] on span "Dettagli e Date" at bounding box center [185, 466] width 90 height 16
click at [600, 462] on span "Dettagli e Date" at bounding box center [600, 466] width 90 height 16
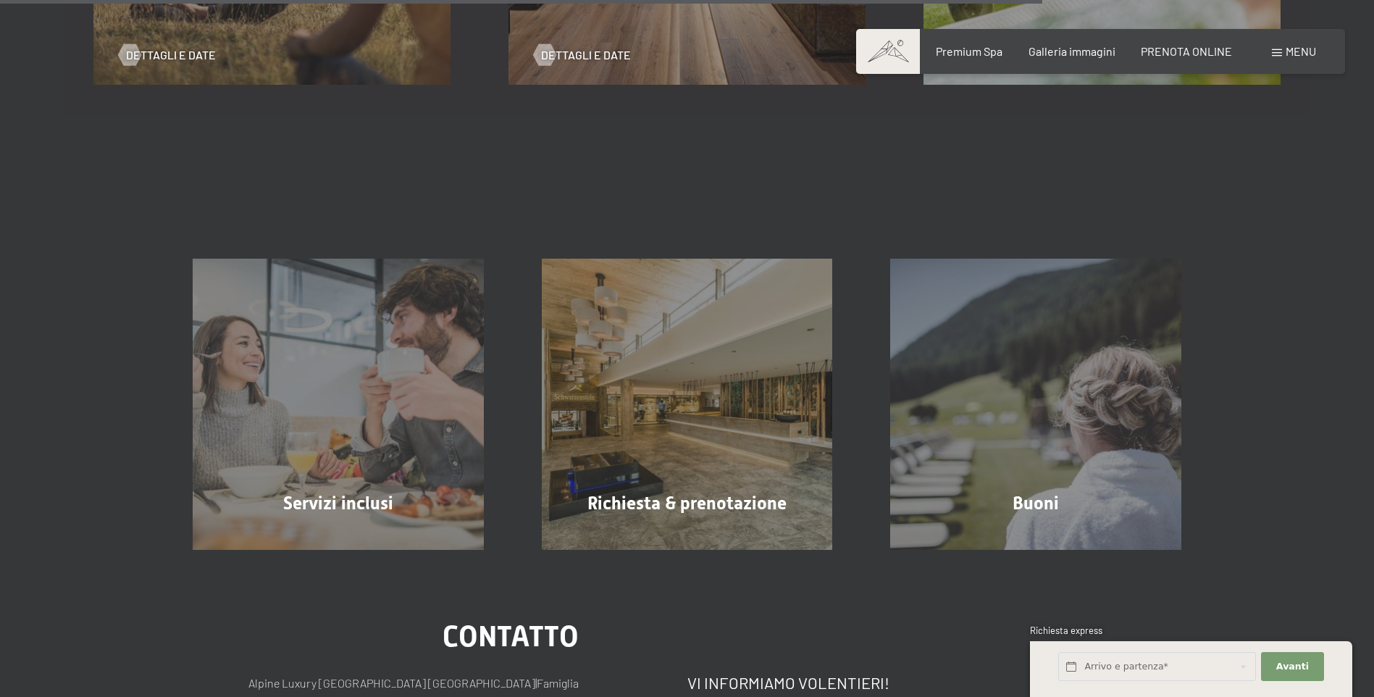
scroll to position [1303, 0]
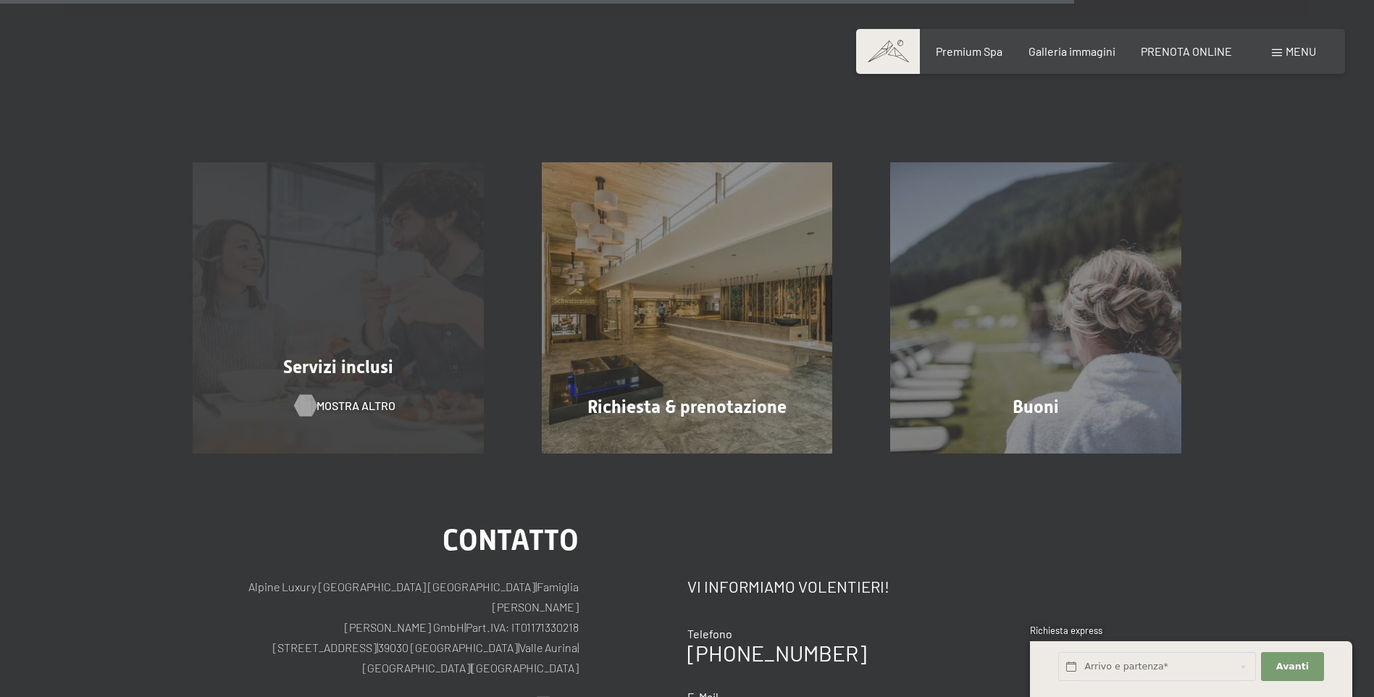
click at [335, 400] on span "mostra altro" at bounding box center [355, 406] width 79 height 16
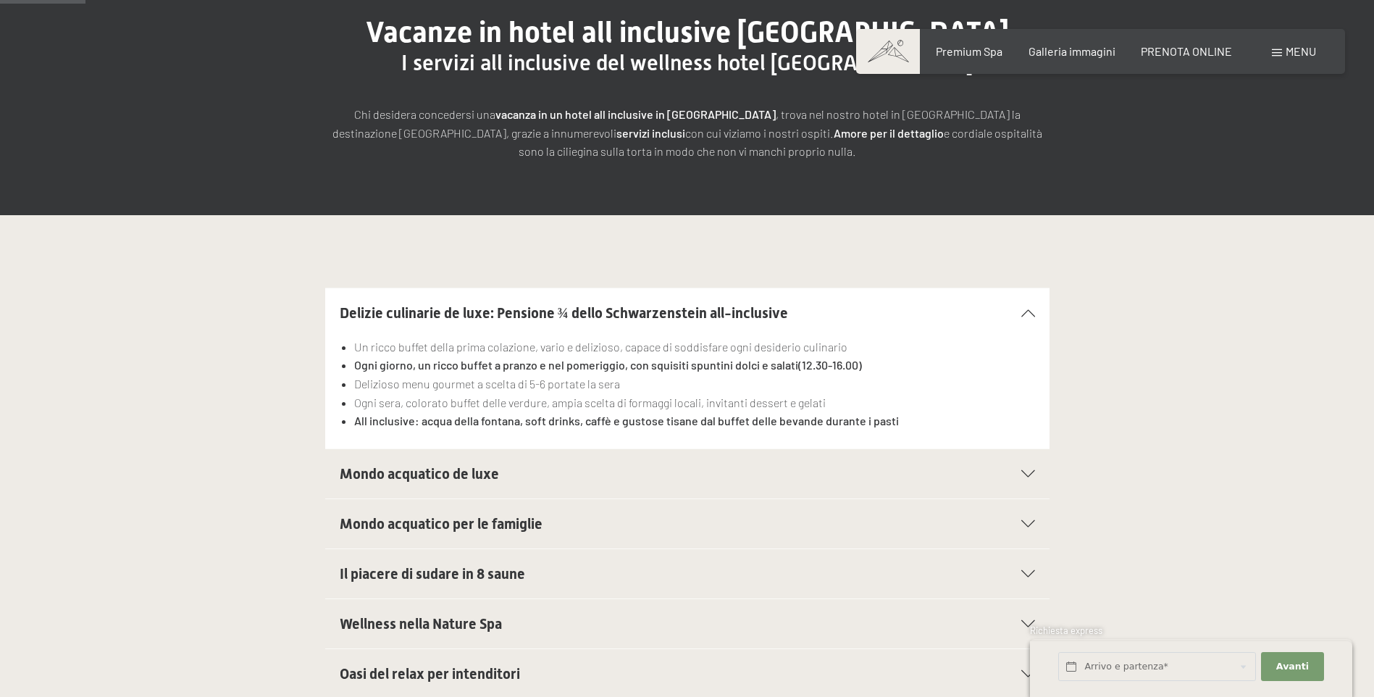
scroll to position [290, 0]
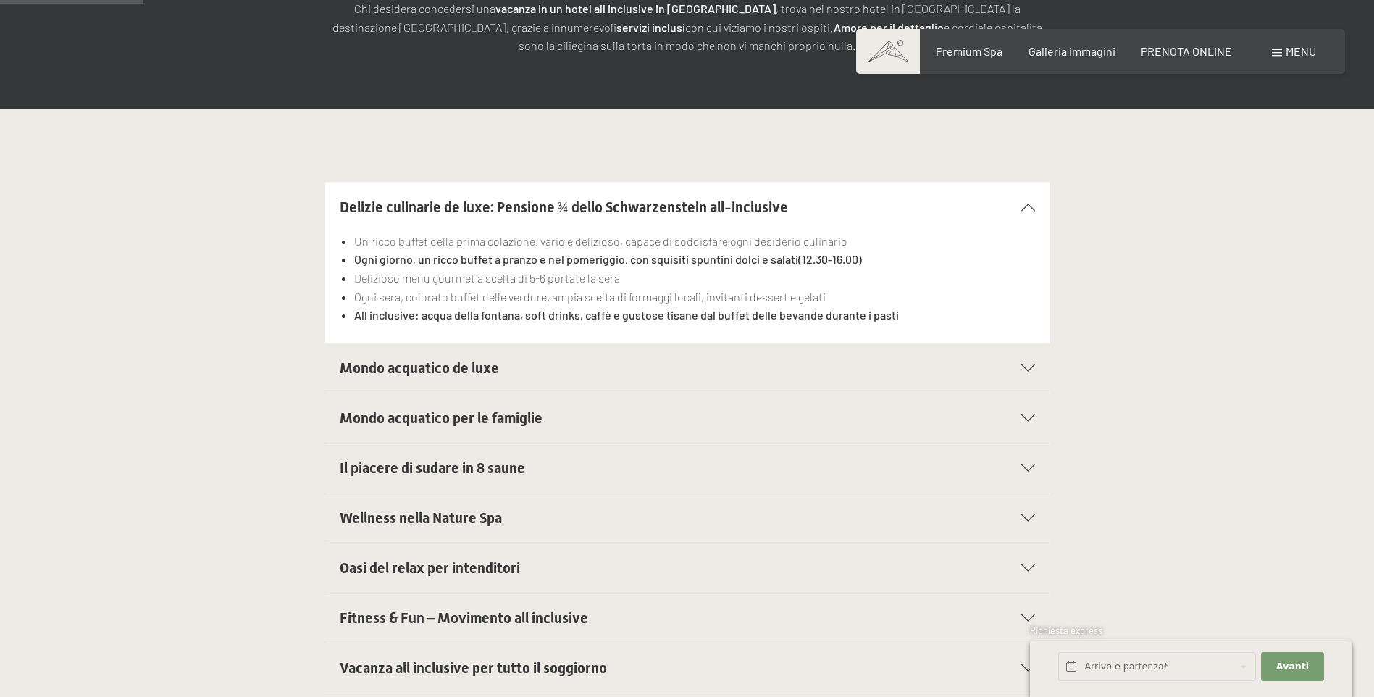
click at [1021, 365] on icon at bounding box center [1028, 367] width 14 height 7
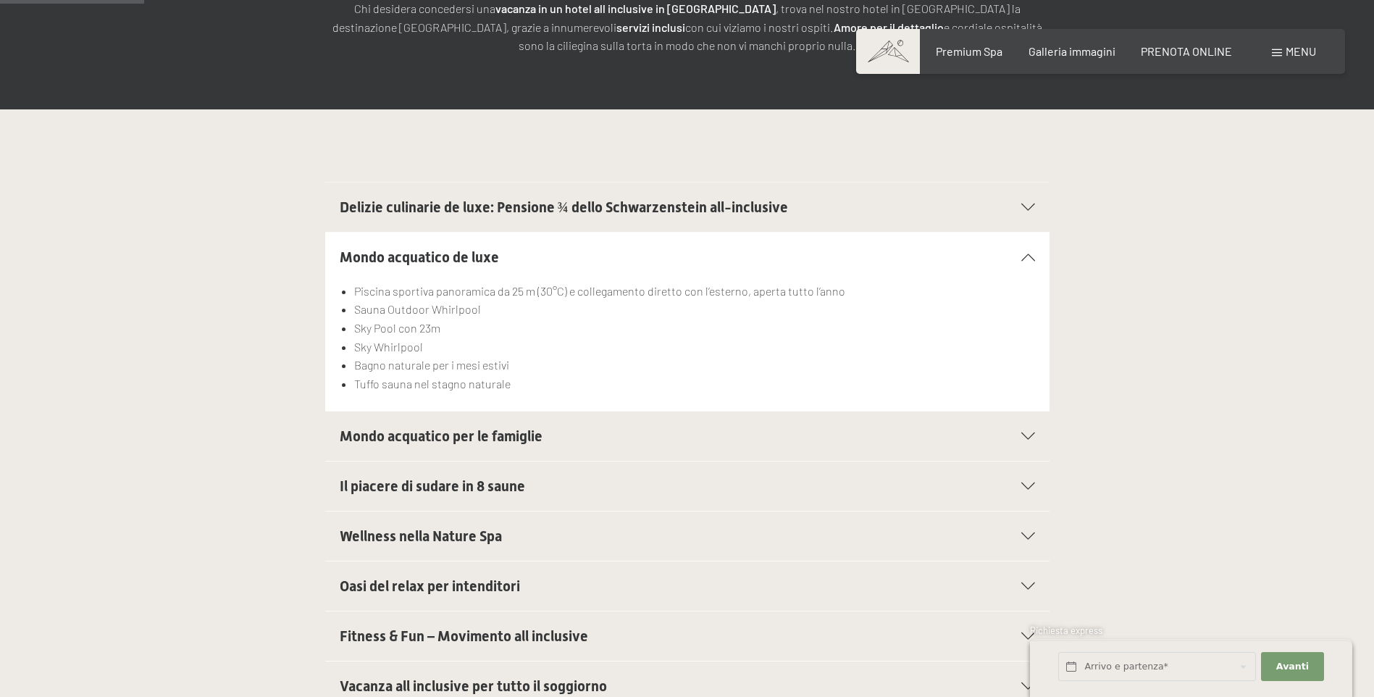
scroll to position [362, 0]
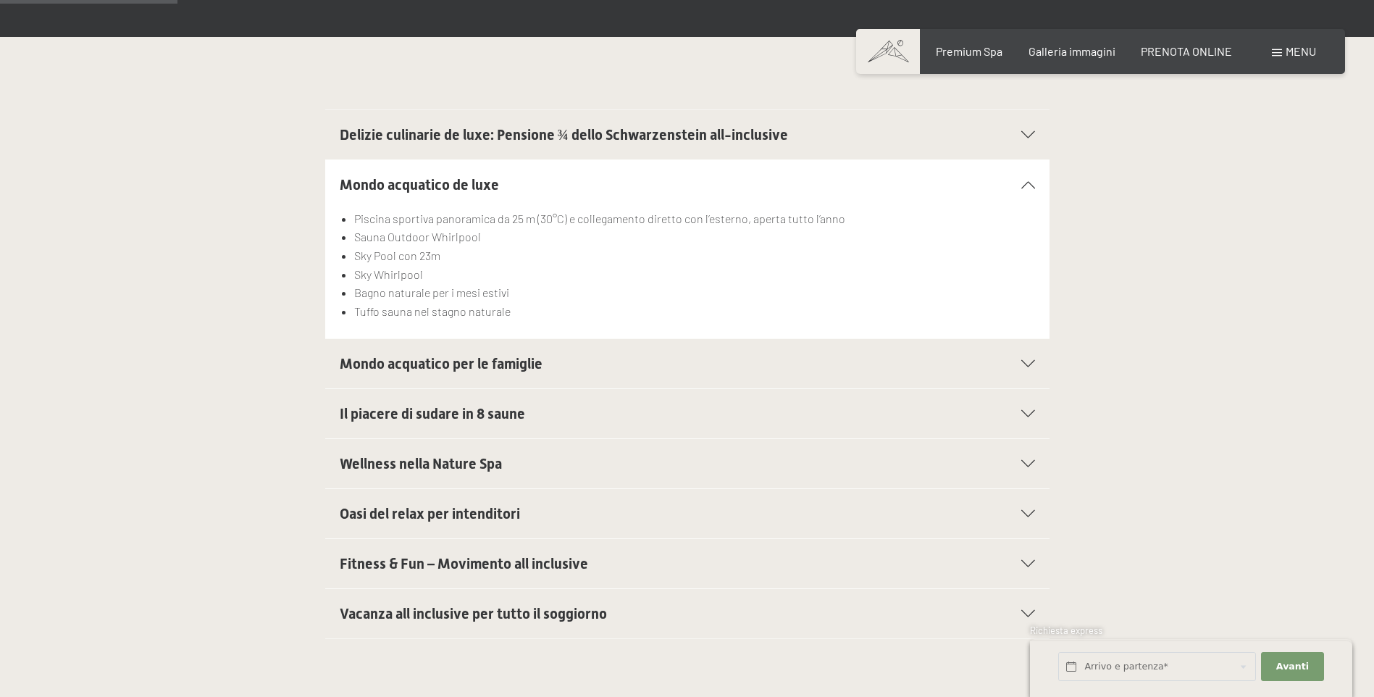
click at [1028, 416] on icon at bounding box center [1028, 413] width 14 height 7
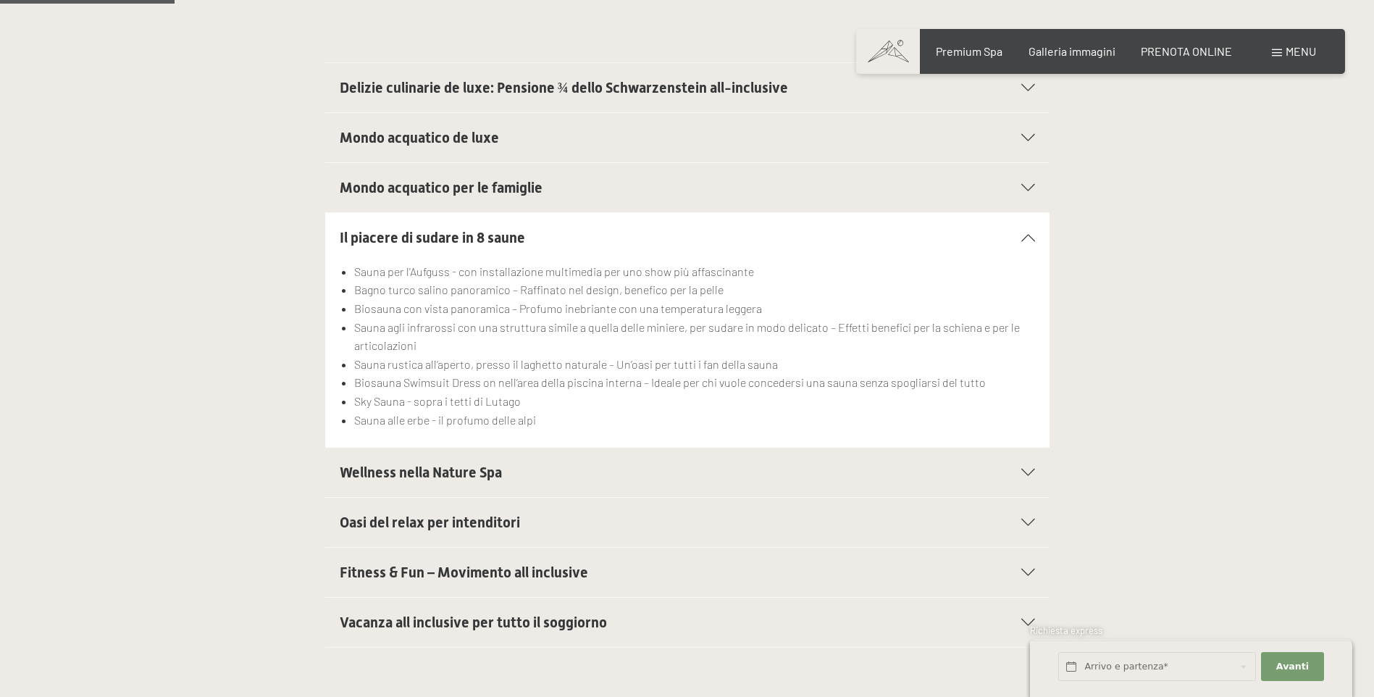
scroll to position [434, 0]
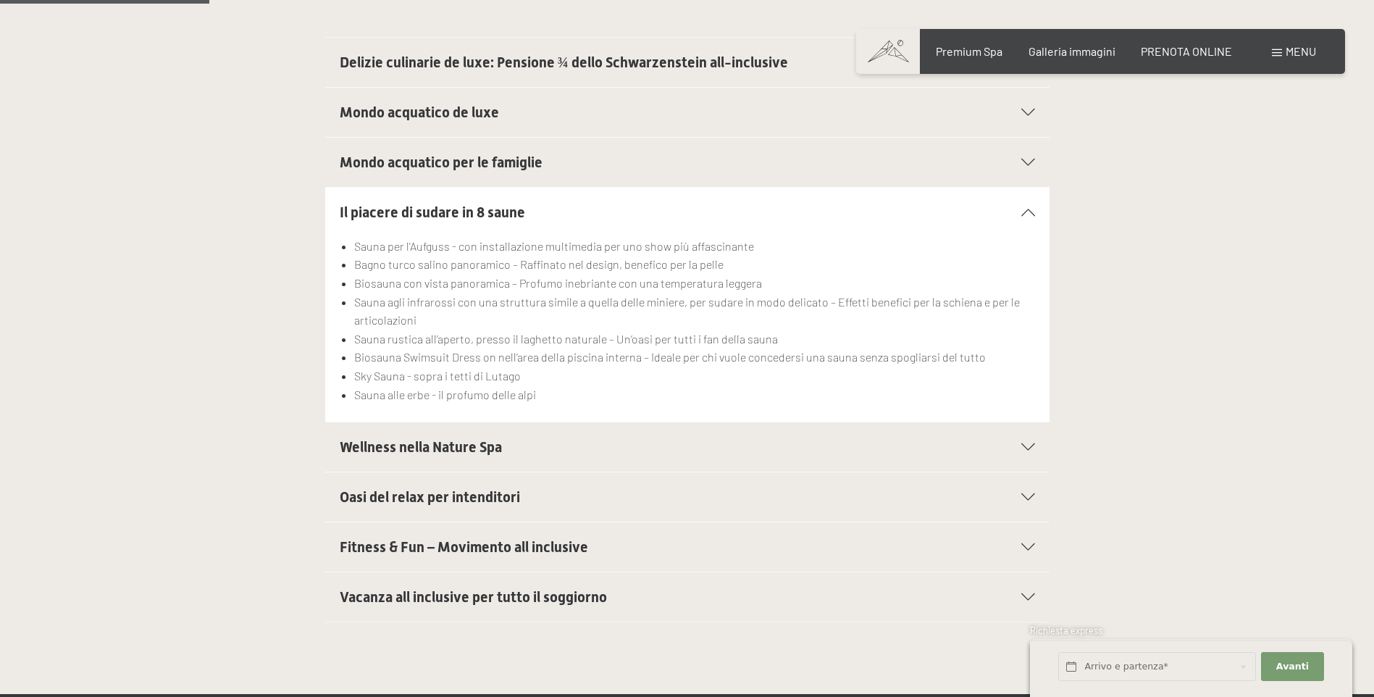
click at [1029, 448] on icon at bounding box center [1028, 446] width 14 height 7
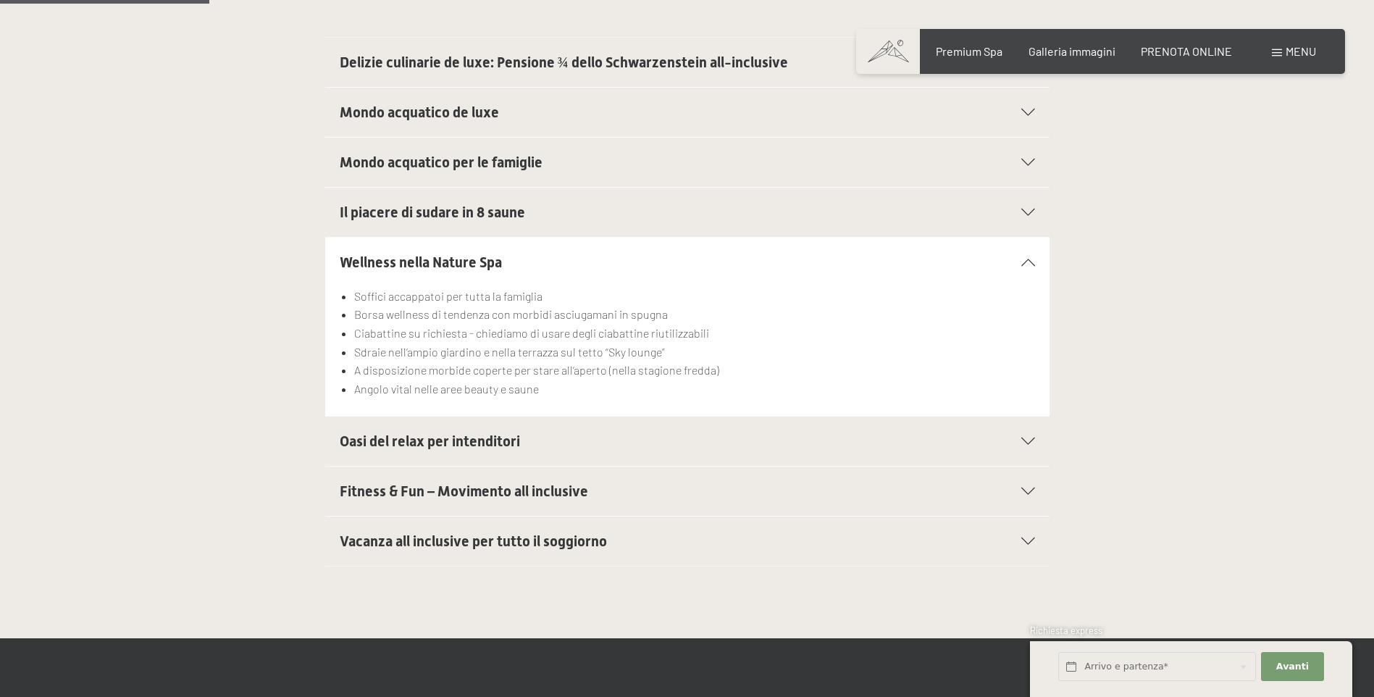
click at [1029, 441] on icon at bounding box center [1028, 440] width 14 height 7
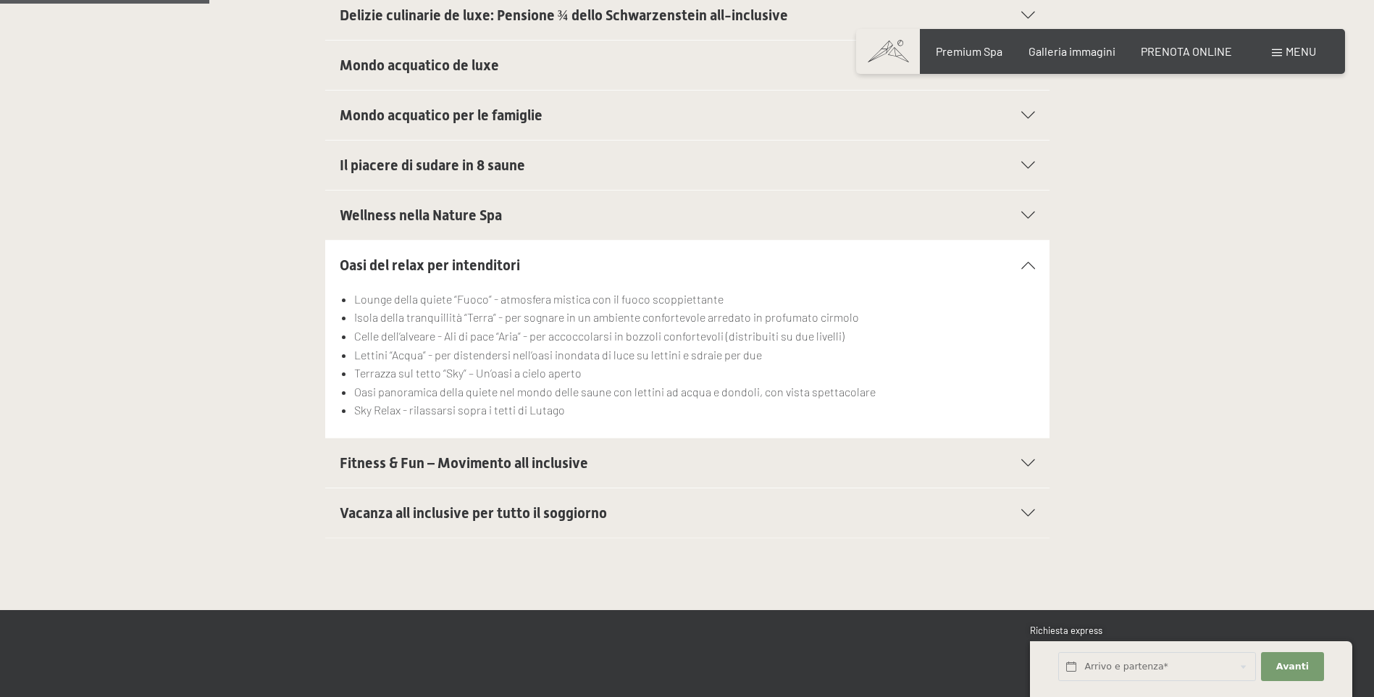
scroll to position [507, 0]
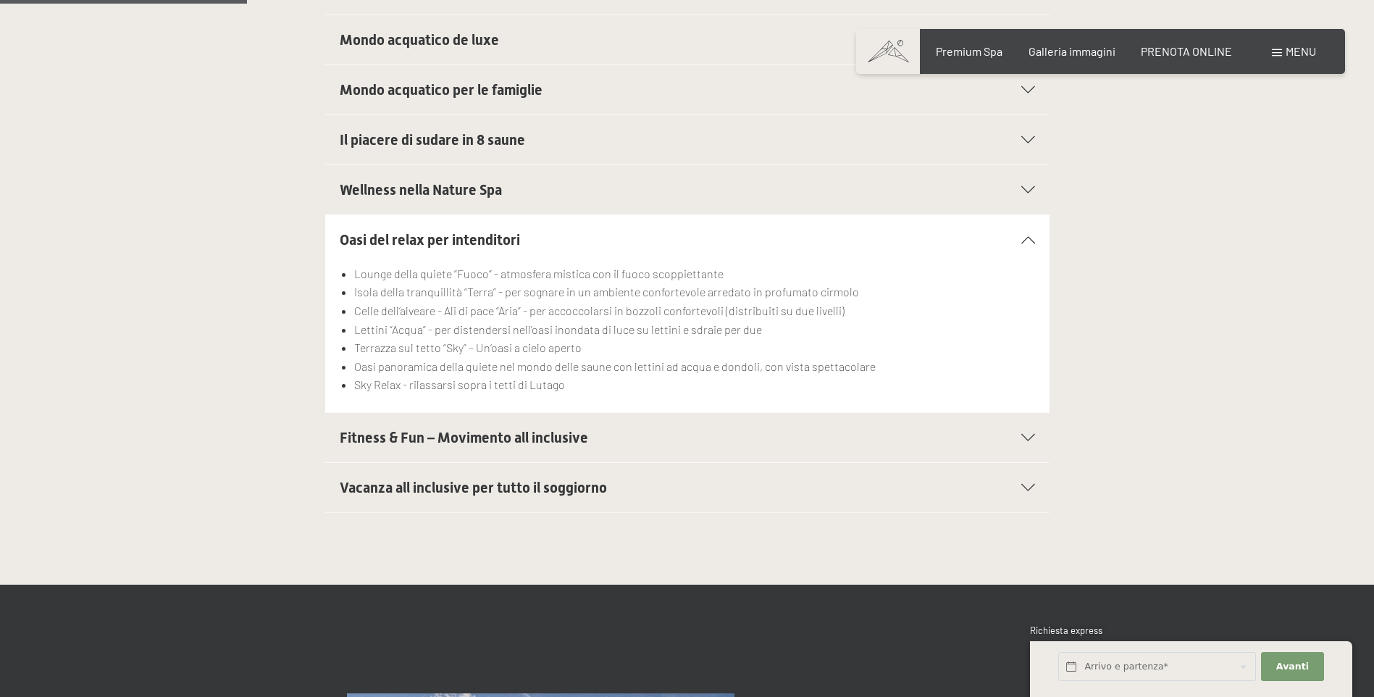
click at [1029, 438] on icon at bounding box center [1028, 437] width 14 height 7
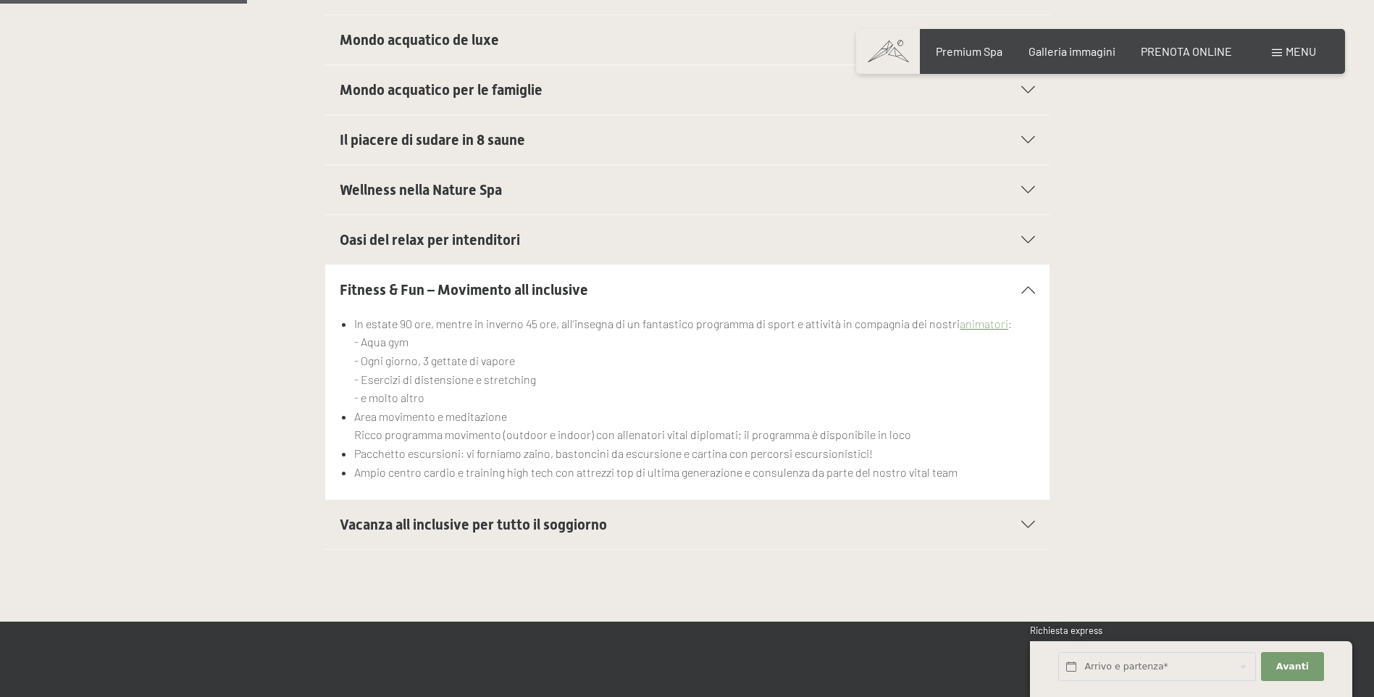
click at [1023, 523] on icon at bounding box center [1028, 524] width 14 height 7
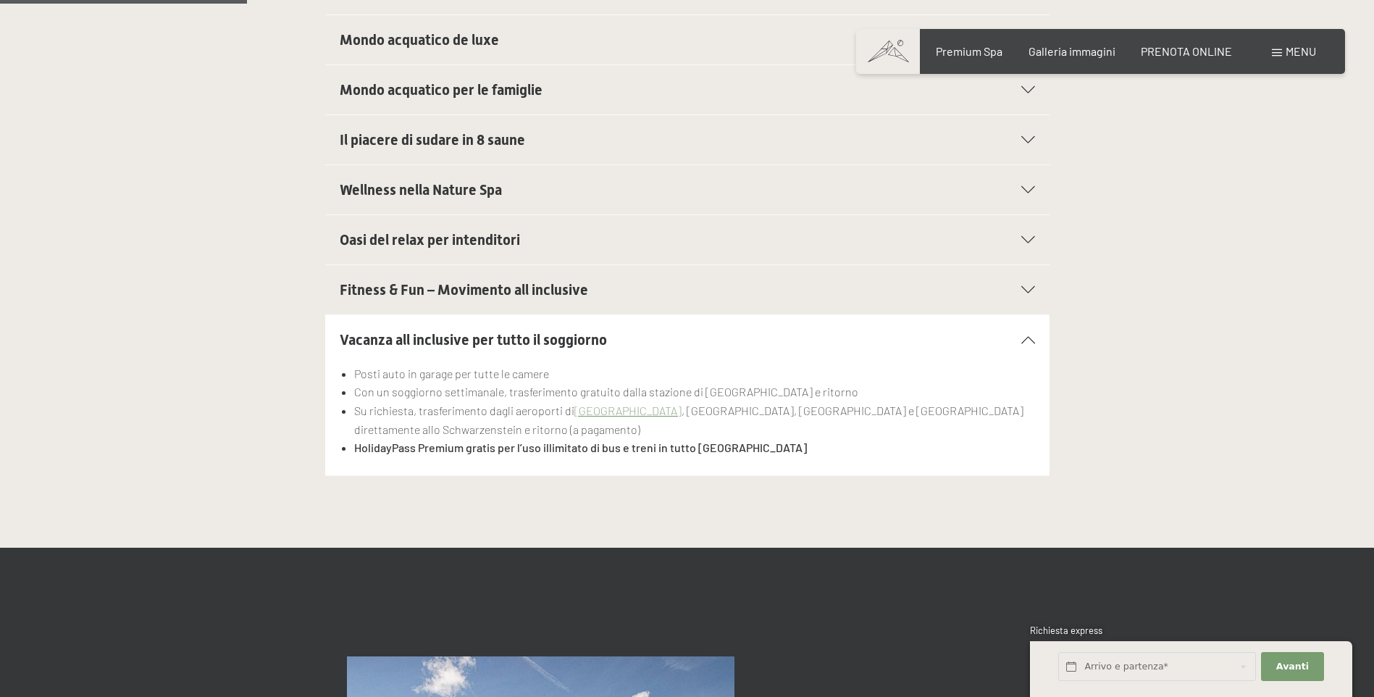
click at [600, 413] on link "[GEOGRAPHIC_DATA]" at bounding box center [627, 410] width 107 height 14
